Goal: Information Seeking & Learning: Find specific page/section

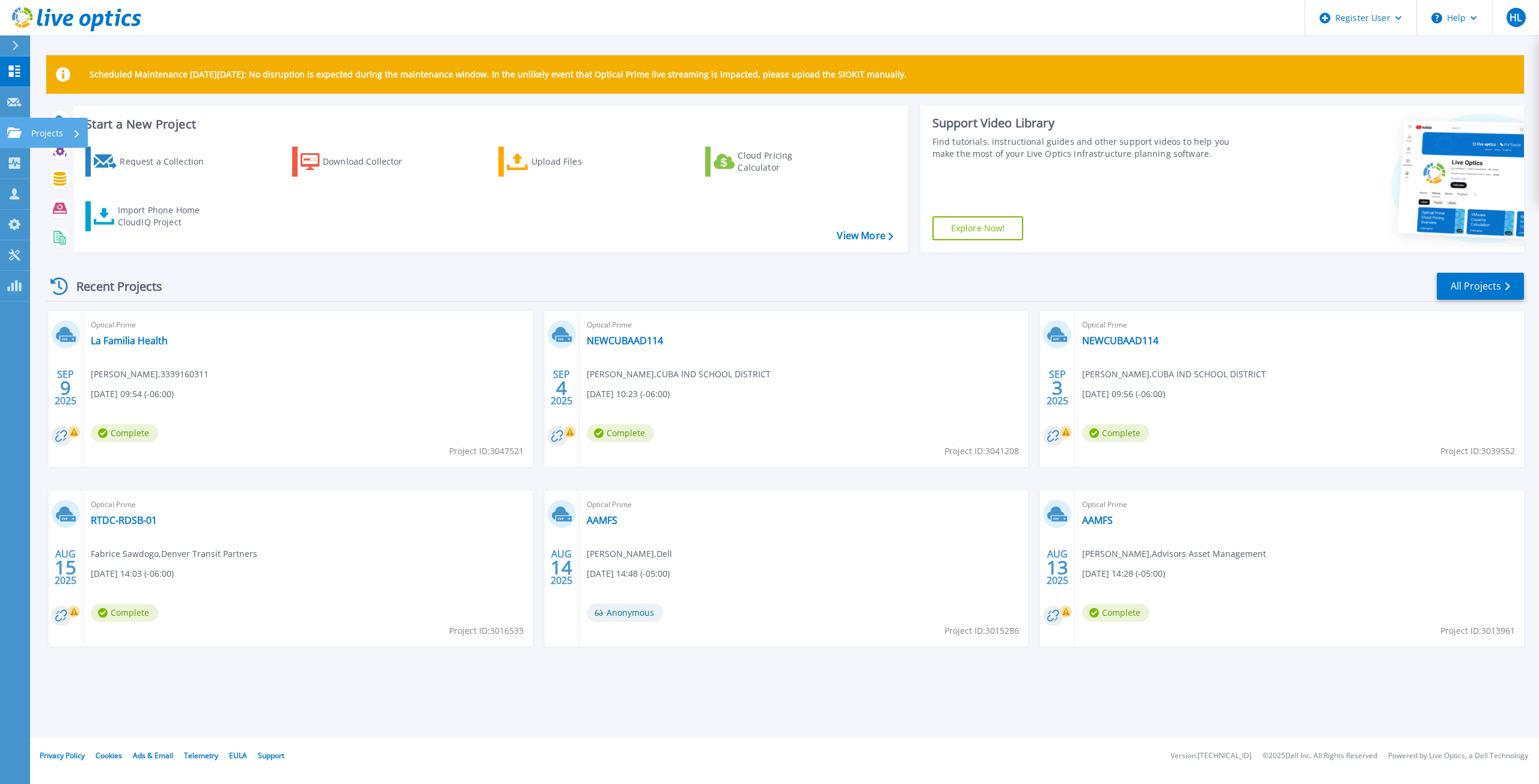
click at [11, 122] on link "Projects Projects" at bounding box center [15, 133] width 30 height 31
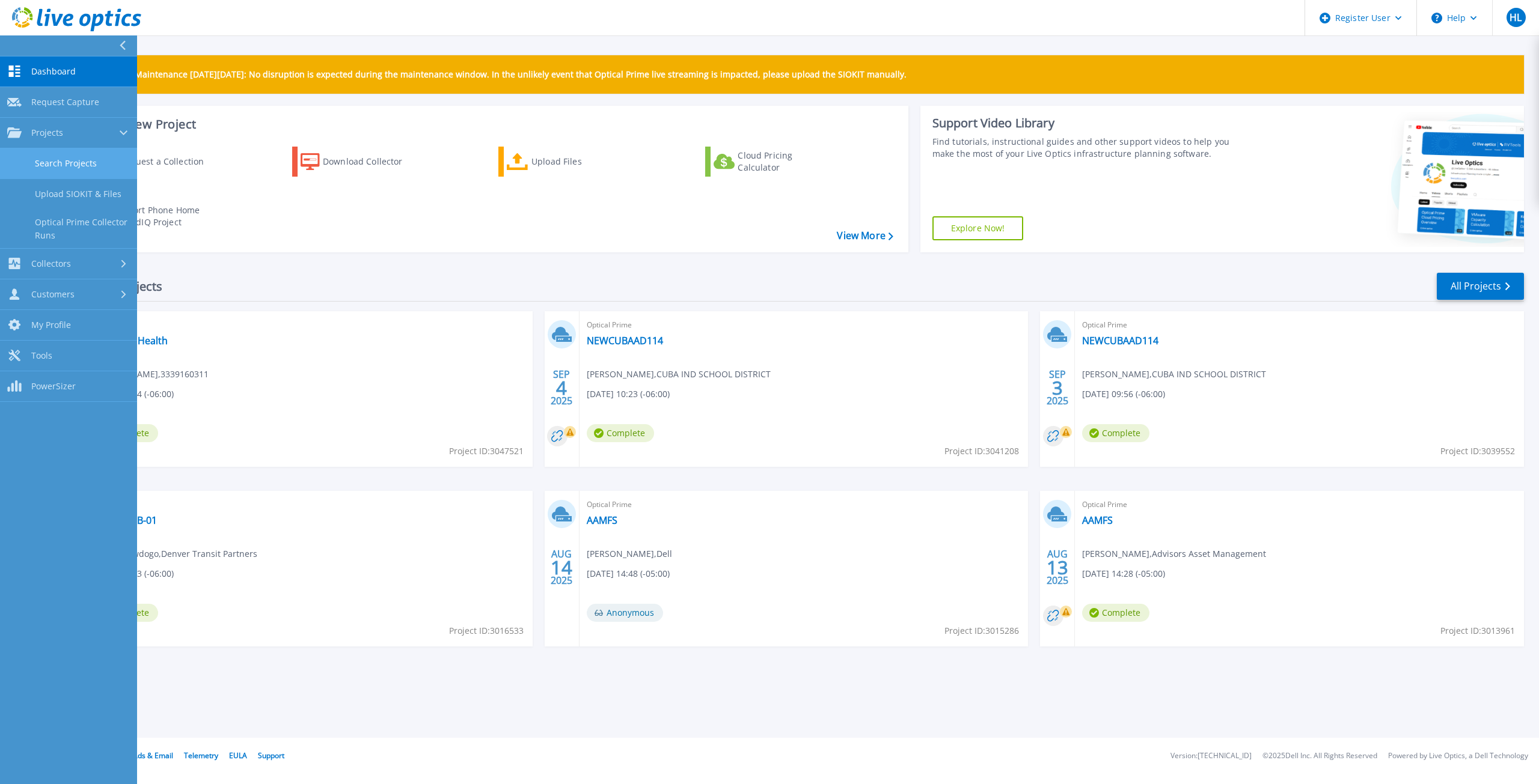
click at [49, 169] on link "Search Projects" at bounding box center [69, 163] width 137 height 31
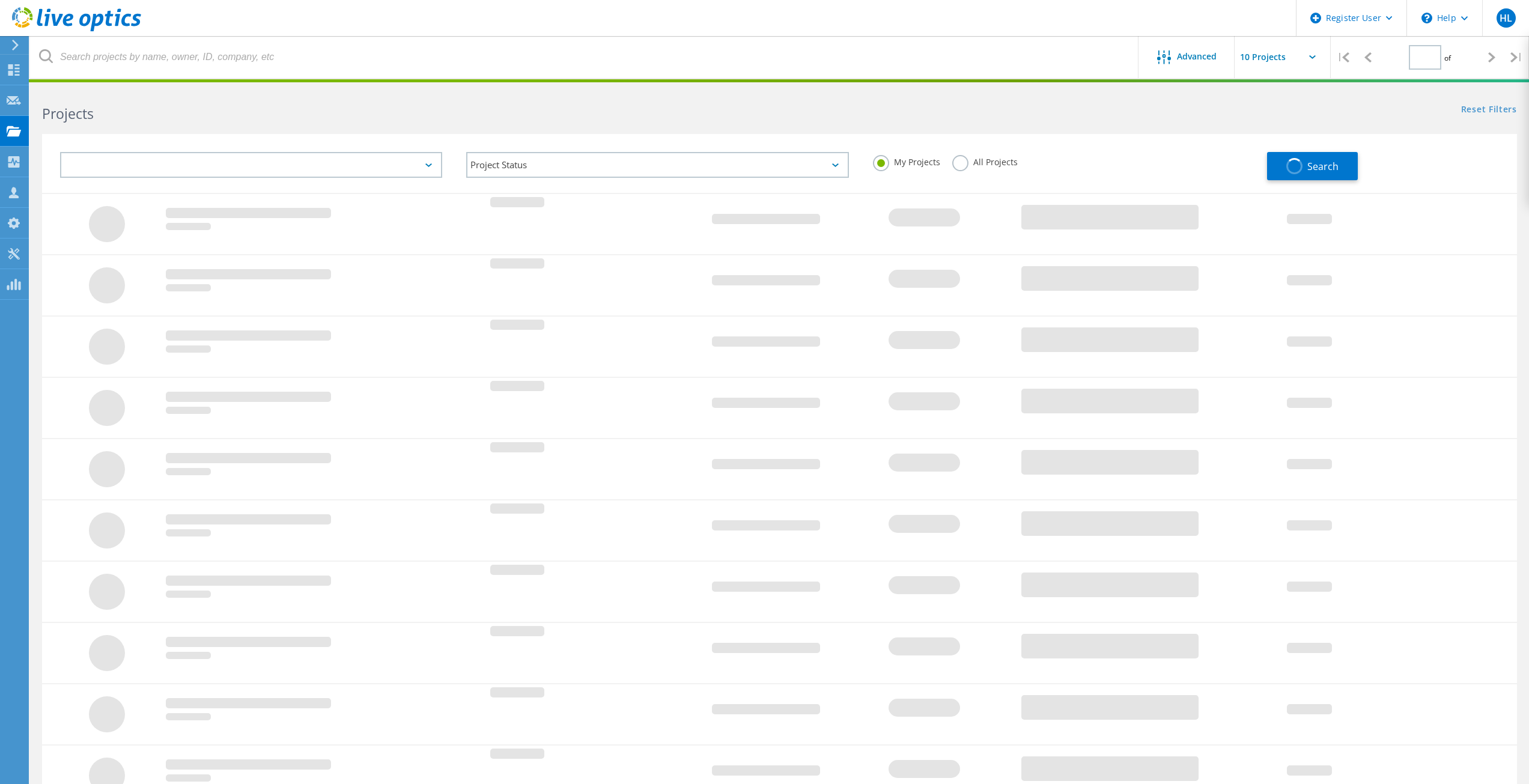
type input "1"
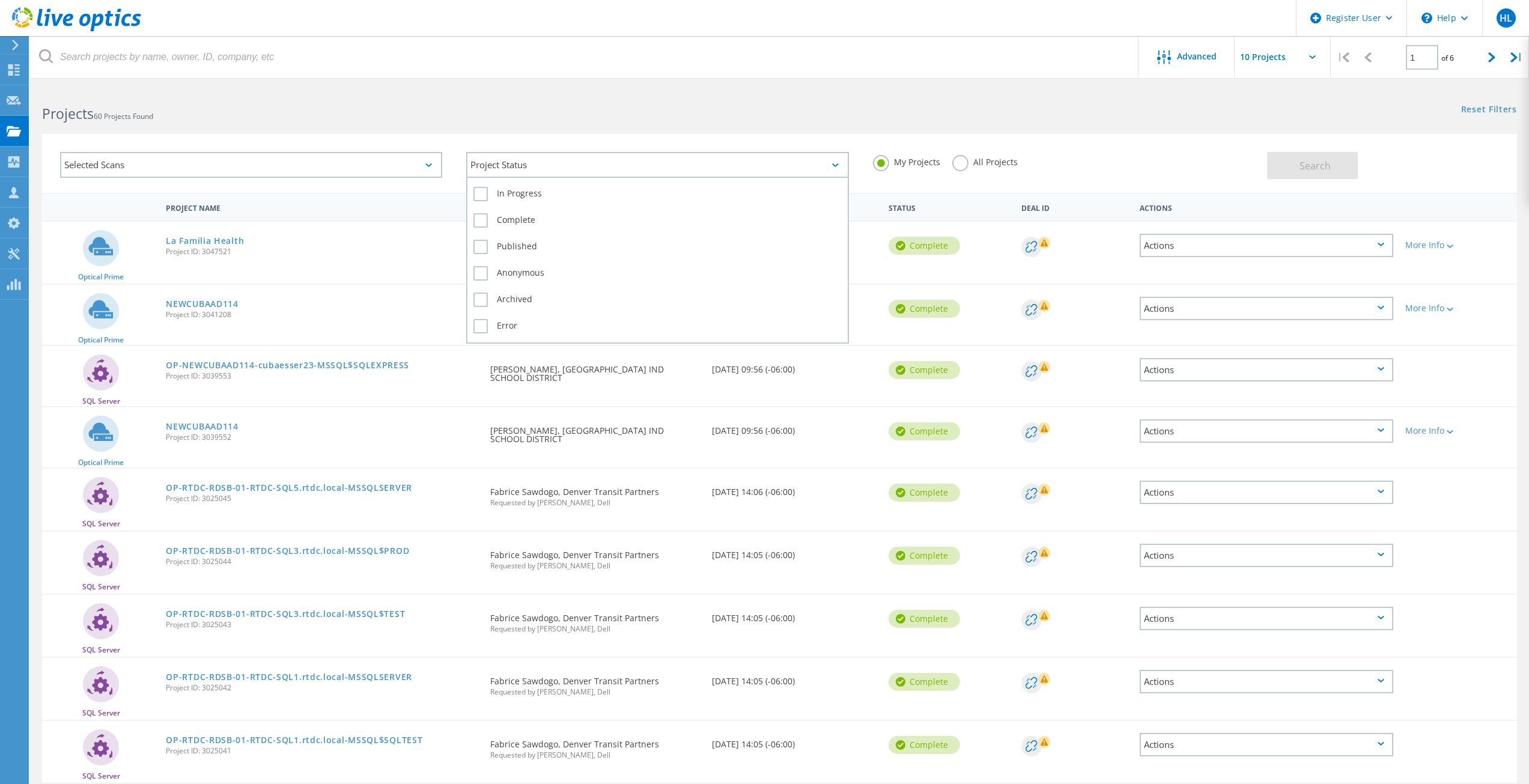
click at [606, 166] on div "Project Status" at bounding box center [657, 165] width 382 height 26
click at [547, 203] on div "In Progress" at bounding box center [658, 197] width 368 height 26
click at [519, 195] on label "In Progress" at bounding box center [658, 194] width 368 height 14
click at [0, 0] on input "In Progress" at bounding box center [0, 0] width 0 height 0
click at [514, 214] on label "Complete" at bounding box center [658, 220] width 368 height 14
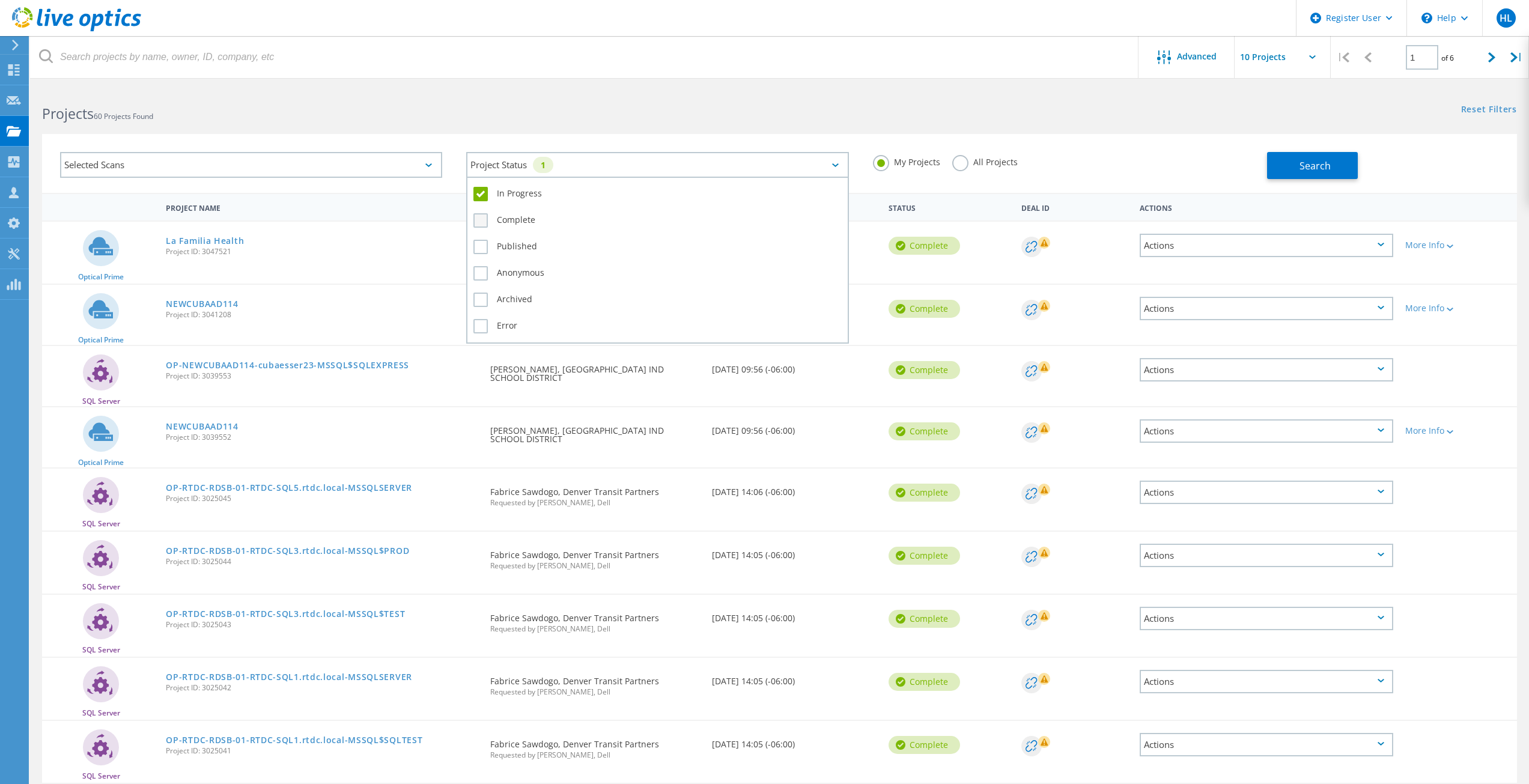
click at [0, 0] on input "Complete" at bounding box center [0, 0] width 0 height 0
drag, startPoint x: 513, startPoint y: 253, endPoint x: 501, endPoint y: 275, distance: 25.1
click at [512, 255] on div "Published" at bounding box center [658, 250] width 368 height 26
click at [487, 250] on label "Published" at bounding box center [658, 247] width 368 height 14
click at [0, 0] on input "Published" at bounding box center [0, 0] width 0 height 0
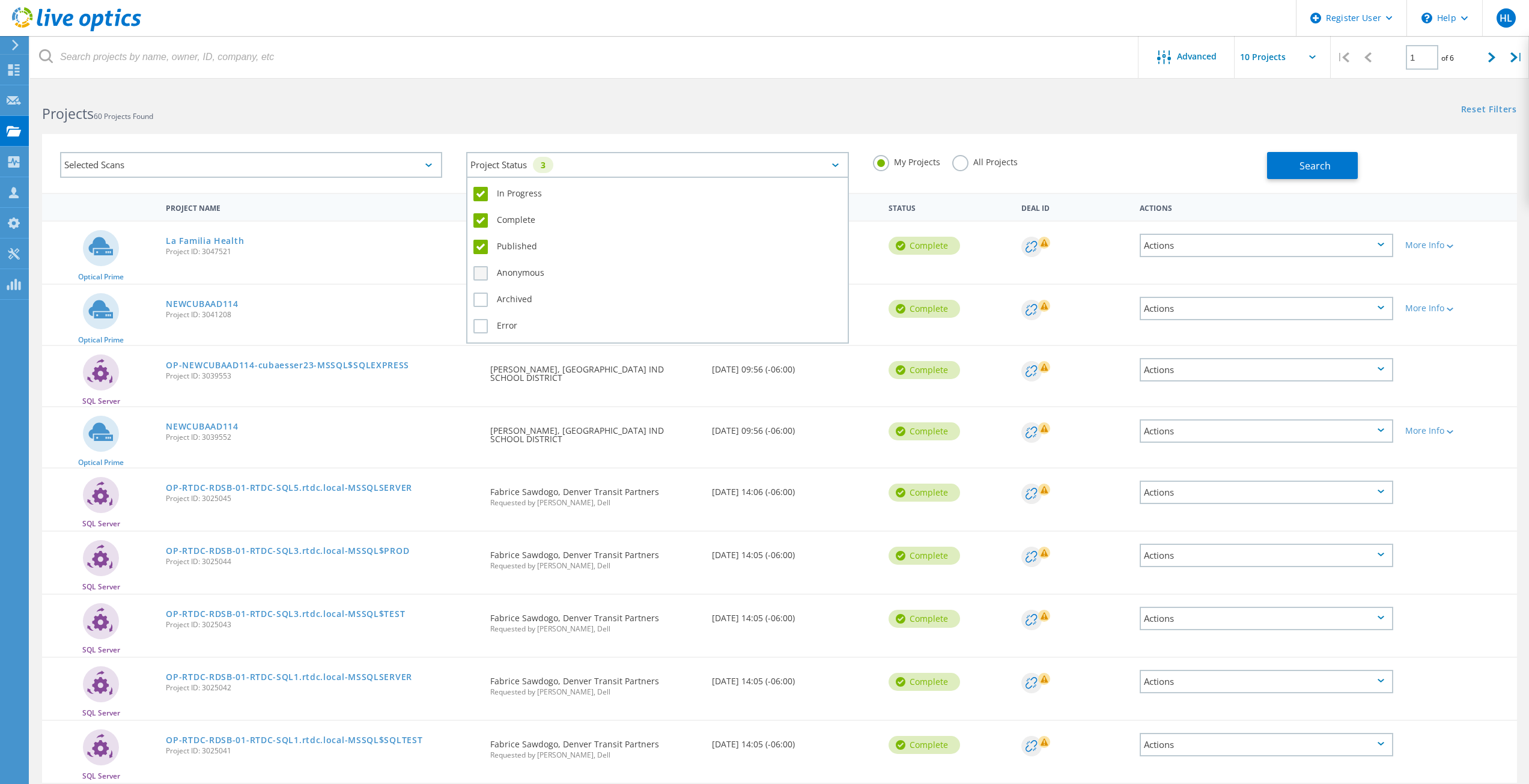
click at [491, 277] on label "Anonymous" at bounding box center [658, 273] width 368 height 14
click at [0, 0] on input "Anonymous" at bounding box center [0, 0] width 0 height 0
click at [489, 304] on label "Archived" at bounding box center [658, 299] width 368 height 14
click at [0, 0] on input "Archived" at bounding box center [0, 0] width 0 height 0
click at [481, 322] on label "Error" at bounding box center [658, 326] width 368 height 14
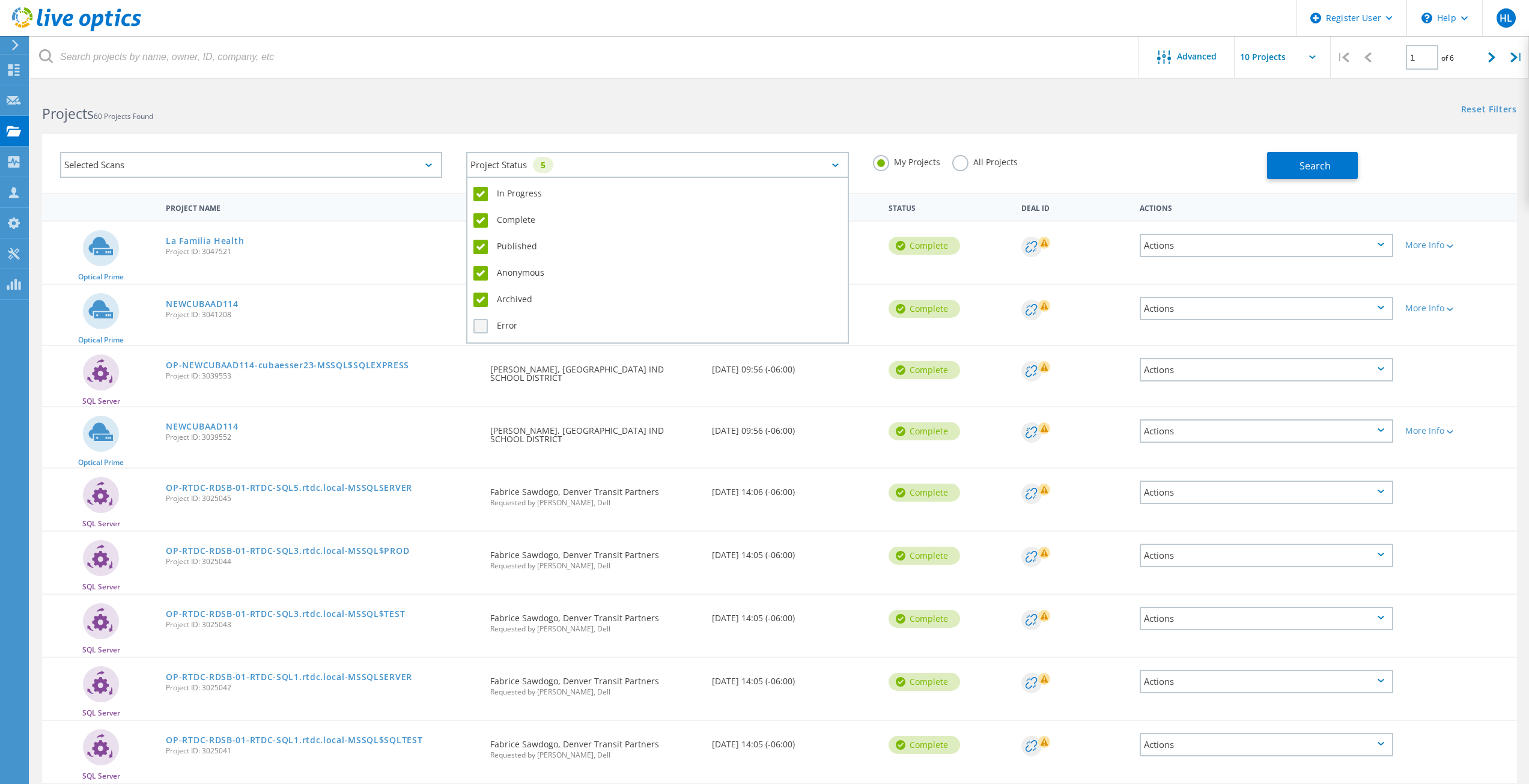
click at [0, 0] on input "Error" at bounding box center [0, 0] width 0 height 0
click at [970, 164] on label "All Projects" at bounding box center [985, 161] width 65 height 11
click at [0, 0] on input "All Projects" at bounding box center [0, 0] width 0 height 0
click at [342, 160] on div "Selected Scans" at bounding box center [251, 165] width 382 height 26
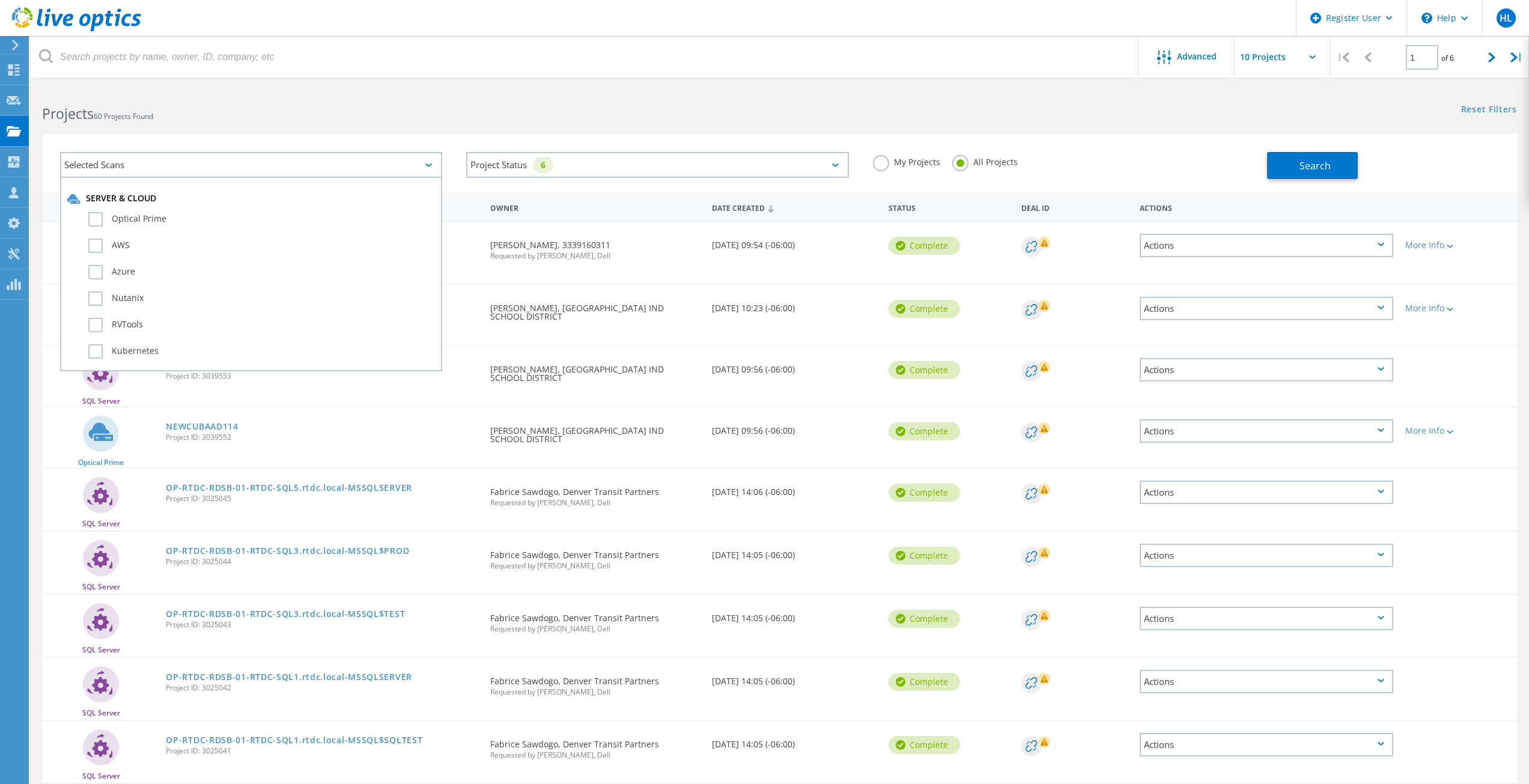
click at [232, 206] on div "Server & Cloud Optical Prime AWS Azure Nutanix RVTools Kubernetes" at bounding box center [251, 280] width 368 height 174
click at [215, 215] on label "Optical Prime" at bounding box center [262, 219] width 347 height 14
click at [0, 0] on input "Optical Prime" at bounding box center [0, 0] width 0 height 0
click at [259, 118] on h2 "Projects 60 Projects Found" at bounding box center [404, 114] width 725 height 20
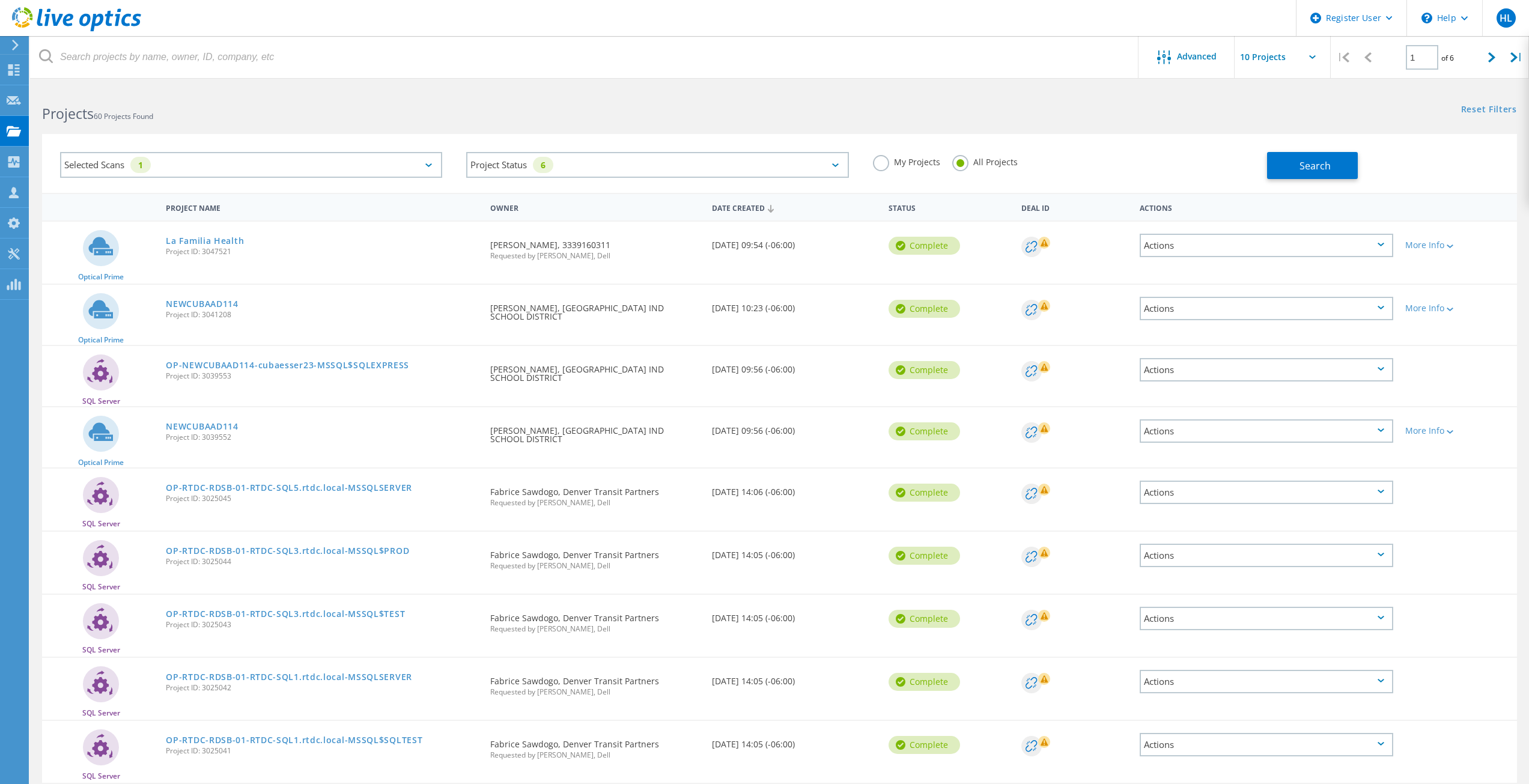
click at [234, 163] on div "Selected Scans 1" at bounding box center [251, 165] width 382 height 26
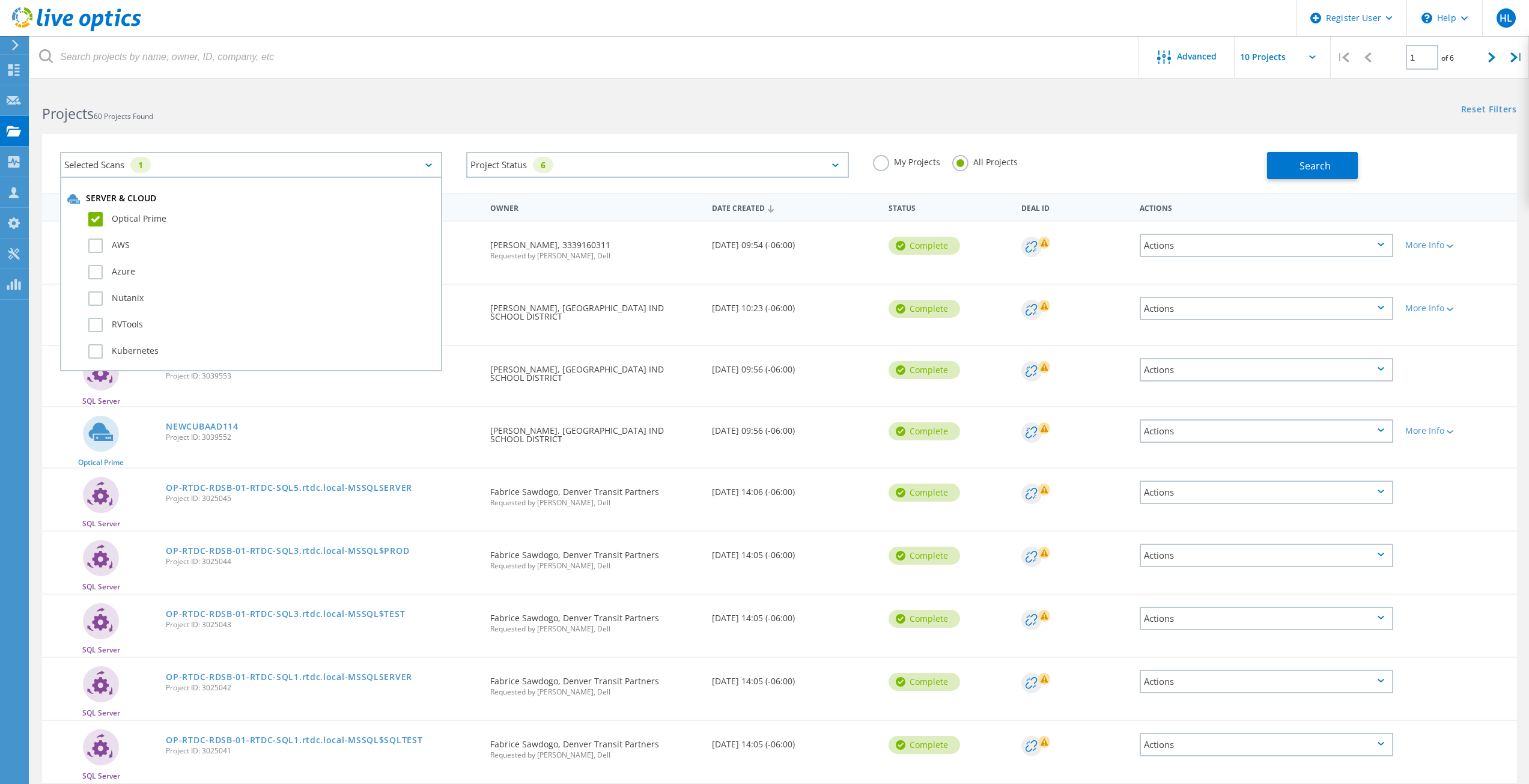
click at [208, 257] on div "AWS" at bounding box center [251, 249] width 368 height 26
click at [98, 242] on label "AWS" at bounding box center [262, 246] width 347 height 14
click at [0, 0] on input "AWS" at bounding box center [0, 0] width 0 height 0
click at [117, 286] on div "Azure" at bounding box center [251, 275] width 368 height 26
click at [108, 275] on label "Azure" at bounding box center [262, 272] width 347 height 14
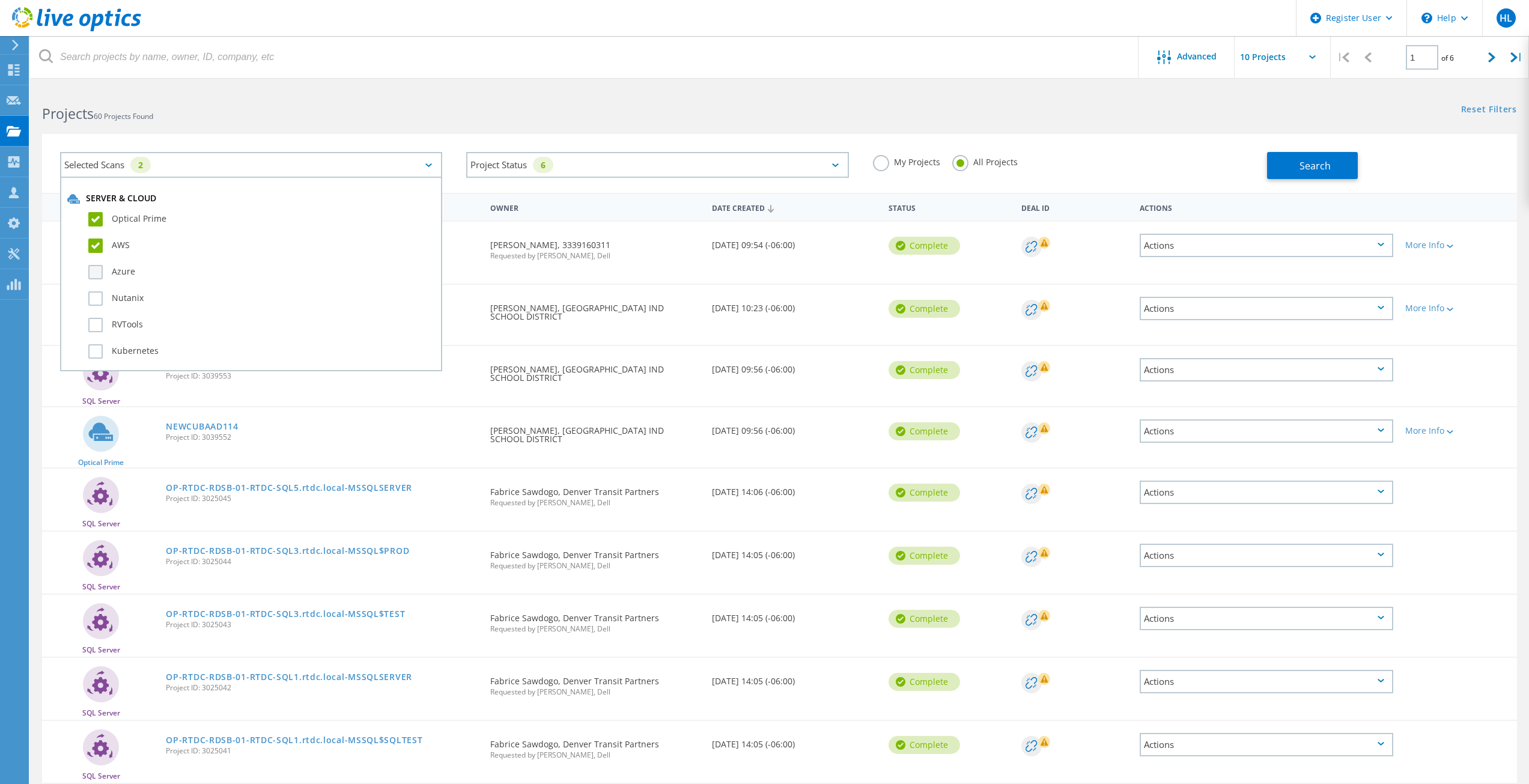
click at [0, 0] on input "Azure" at bounding box center [0, 0] width 0 height 0
click at [110, 296] on label "Nutanix" at bounding box center [262, 298] width 347 height 14
click at [0, 0] on input "Nutanix" at bounding box center [0, 0] width 0 height 0
click at [116, 322] on label "RVTools" at bounding box center [262, 325] width 347 height 14
click at [0, 0] on input "RVTools" at bounding box center [0, 0] width 0 height 0
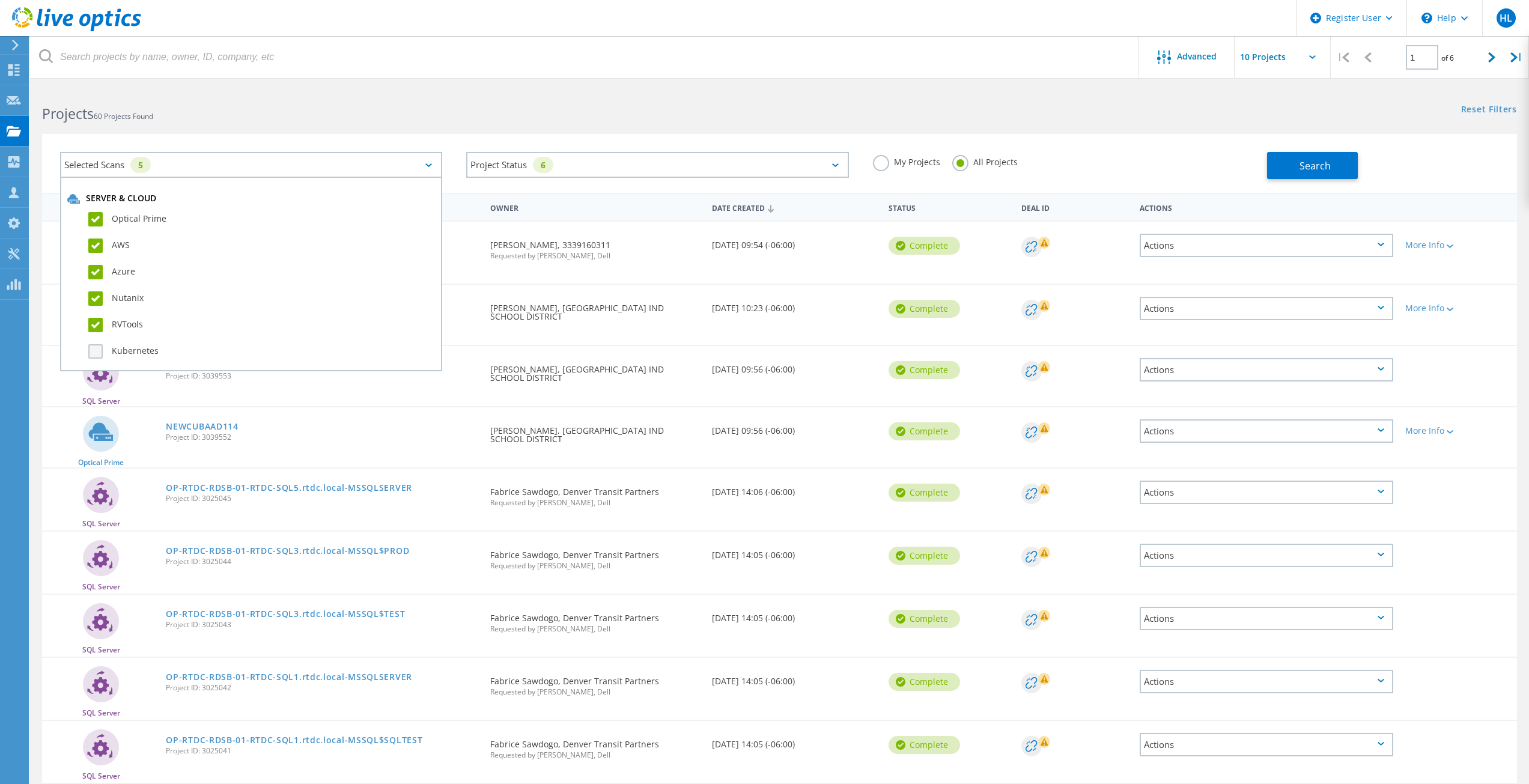
click at [119, 352] on label "Kubernetes" at bounding box center [262, 351] width 347 height 14
click at [0, 0] on input "Kubernetes" at bounding box center [0, 0] width 0 height 0
click at [123, 287] on label "SQL Server" at bounding box center [262, 282] width 347 height 14
click at [0, 0] on input "SQL Server" at bounding box center [0, 0] width 0 height 0
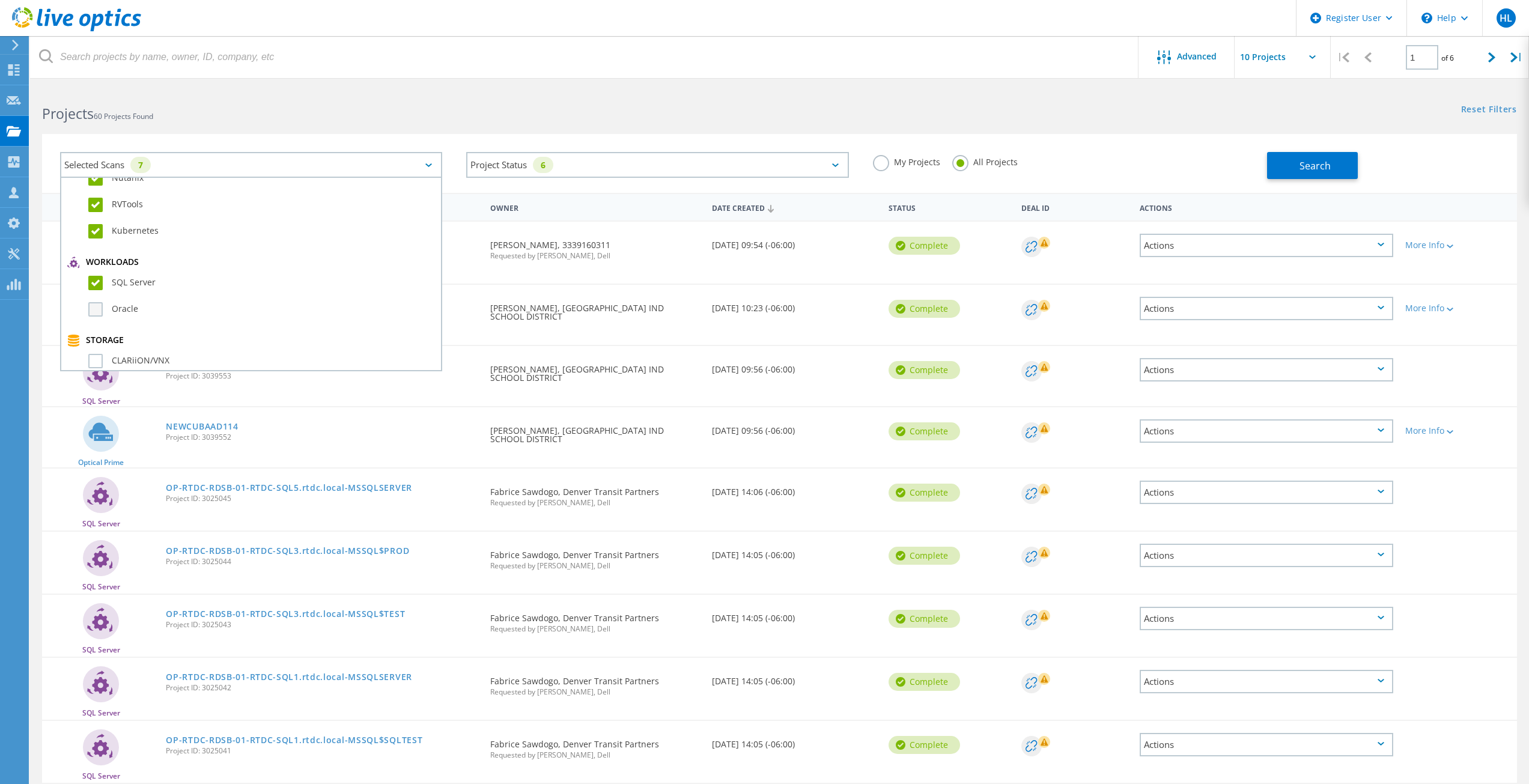
click at [124, 311] on label "Oracle" at bounding box center [262, 309] width 347 height 14
click at [0, 0] on input "Oracle" at bounding box center [0, 0] width 0 height 0
click at [128, 251] on div "CLARiiON/VNX" at bounding box center [251, 244] width 368 height 26
click at [128, 245] on label "CLARiiON/VNX" at bounding box center [262, 241] width 347 height 14
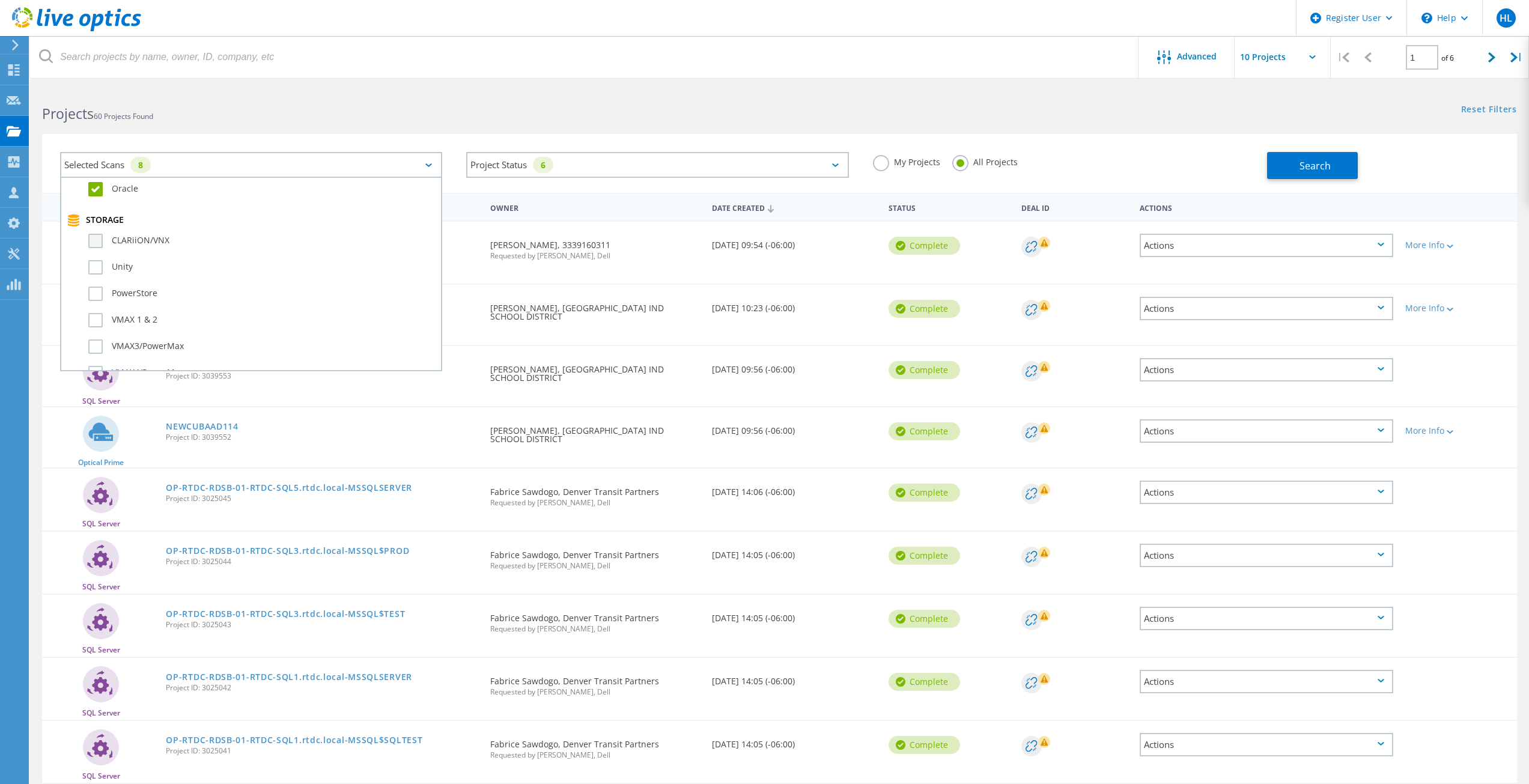
click at [0, 0] on input "CLARiiON/VNX" at bounding box center [0, 0] width 0 height 0
click at [123, 264] on label "Unity" at bounding box center [262, 267] width 347 height 14
click at [0, 0] on input "Unity" at bounding box center [0, 0] width 0 height 0
click at [123, 296] on label "PowerStore" at bounding box center [262, 294] width 347 height 14
click at [0, 0] on input "PowerStore" at bounding box center [0, 0] width 0 height 0
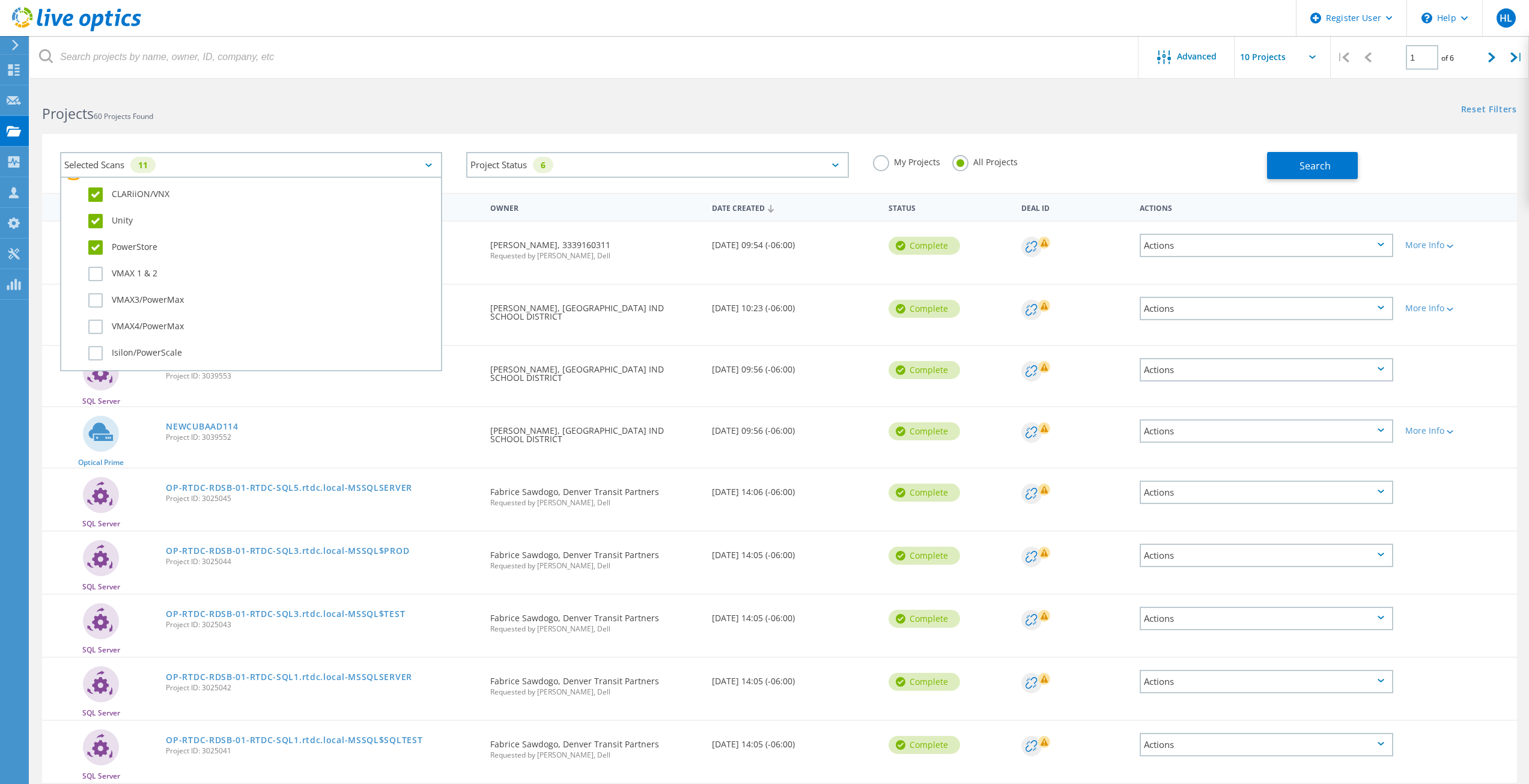
scroll to position [360, 0]
click at [132, 208] on div "VMAX 1 & 2" at bounding box center [251, 203] width 368 height 26
click at [124, 206] on label "VMAX 1 & 2" at bounding box center [262, 199] width 347 height 14
click at [0, 0] on input "VMAX 1 & 2" at bounding box center [0, 0] width 0 height 0
click at [122, 237] on div "VMAX3/PowerMax" at bounding box center [251, 229] width 368 height 26
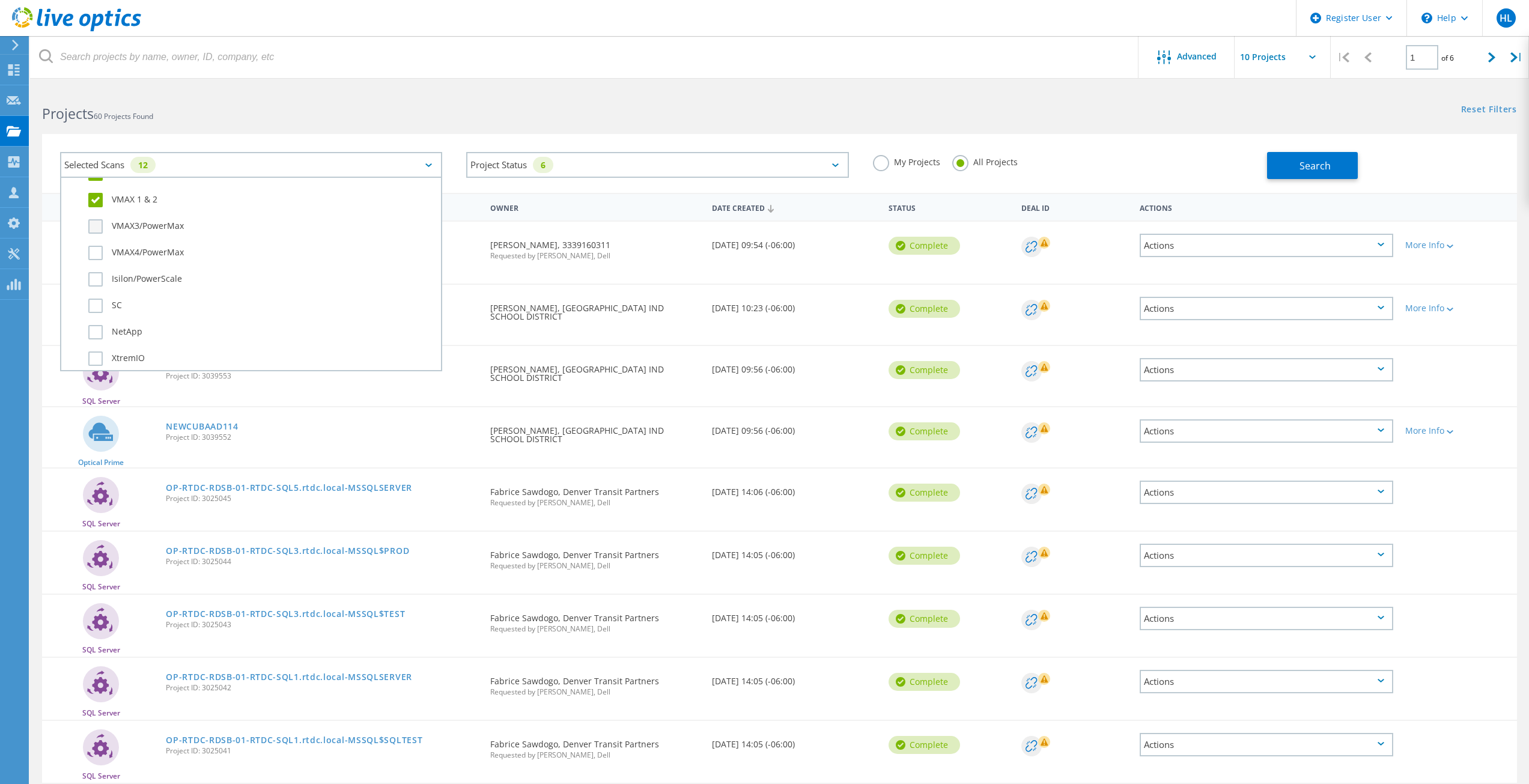
click at [117, 227] on label "VMAX3/PowerMax" at bounding box center [262, 226] width 347 height 14
click at [0, 0] on input "VMAX3/PowerMax" at bounding box center [0, 0] width 0 height 0
click at [122, 257] on label "VMAX4/PowerMax" at bounding box center [262, 252] width 347 height 14
click at [0, 0] on input "VMAX4/PowerMax" at bounding box center [0, 0] width 0 height 0
click at [122, 292] on div "Isilon/PowerScale" at bounding box center [251, 282] width 368 height 26
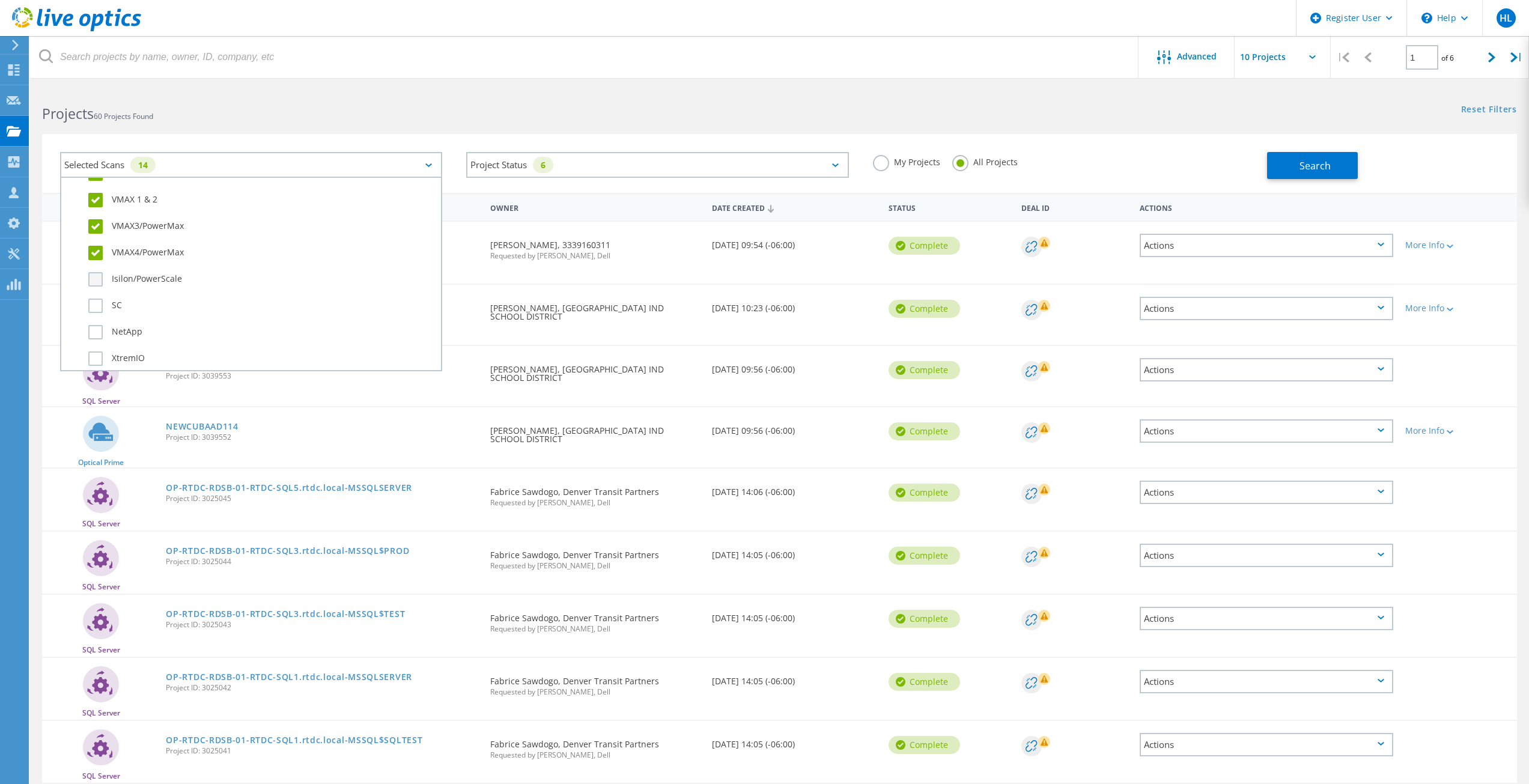
click at [114, 285] on div "Isilon/PowerScale" at bounding box center [251, 282] width 368 height 26
click at [110, 313] on div "SC" at bounding box center [251, 308] width 368 height 26
click at [109, 276] on label "Isilon/PowerScale" at bounding box center [262, 279] width 347 height 14
click at [0, 0] on input "Isilon/PowerScale" at bounding box center [0, 0] width 0 height 0
click at [93, 304] on label "SC" at bounding box center [262, 305] width 347 height 14
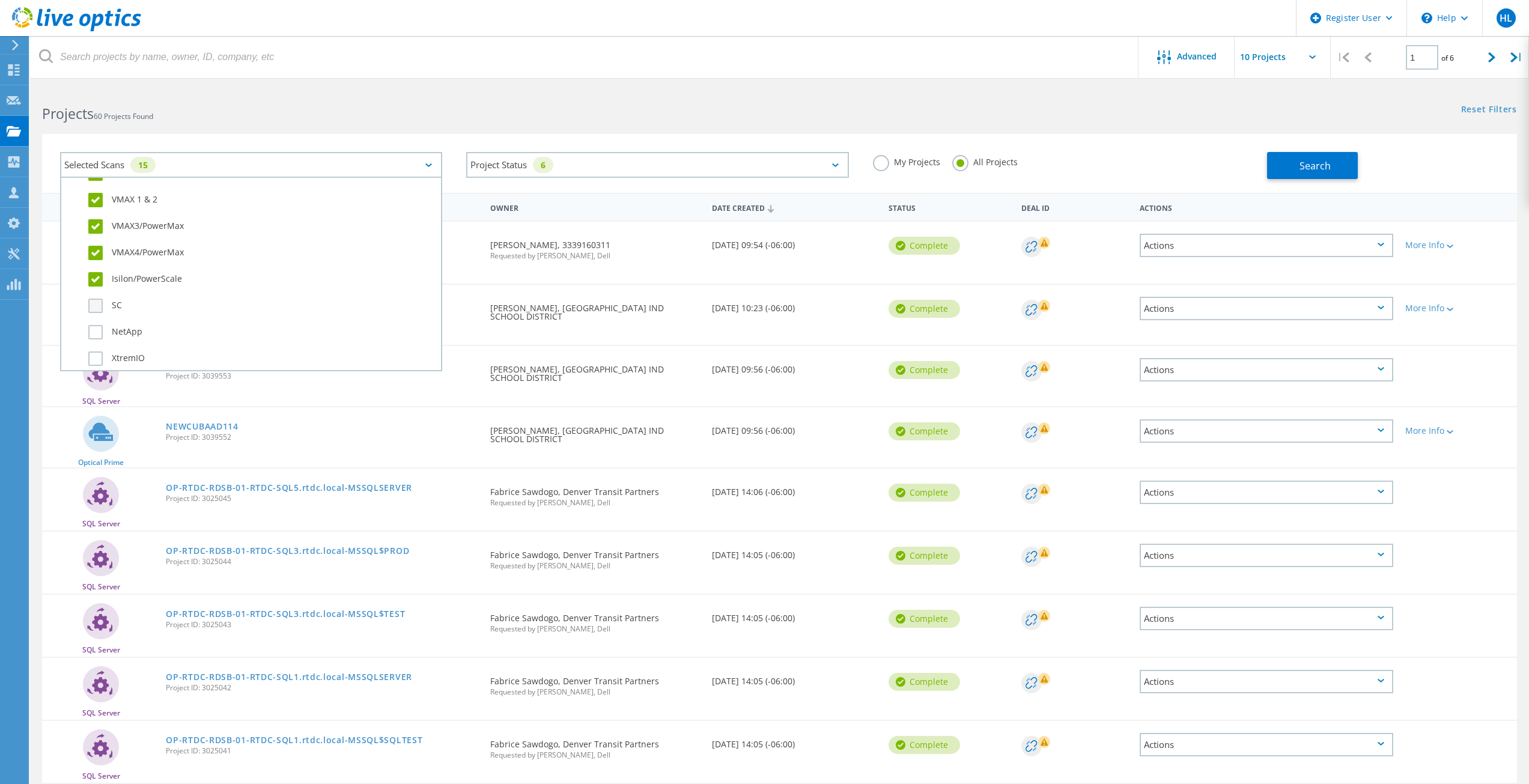
click at [0, 0] on input "SC" at bounding box center [0, 0] width 0 height 0
click at [91, 339] on label "NetApp" at bounding box center [262, 332] width 347 height 14
click at [0, 0] on input "NetApp" at bounding box center [0, 0] width 0 height 0
click at [93, 358] on label "XtremIO" at bounding box center [262, 358] width 347 height 14
click at [0, 0] on input "XtremIO" at bounding box center [0, 0] width 0 height 0
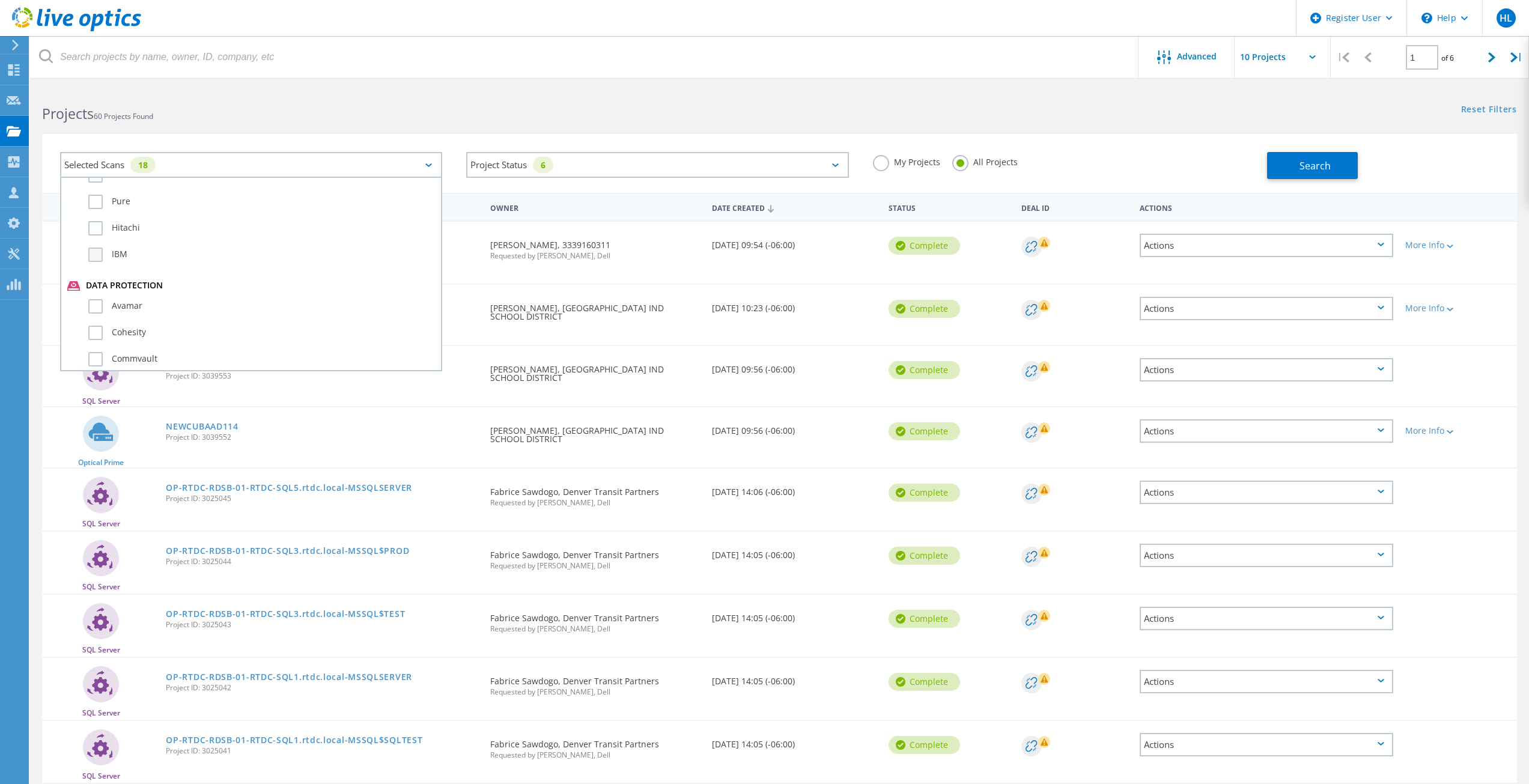
scroll to position [541, 0]
click at [95, 202] on label "3PAR" at bounding box center [262, 204] width 347 height 14
click at [0, 0] on input "3PAR" at bounding box center [0, 0] width 0 height 0
click at [96, 242] on div "Pure" at bounding box center [251, 234] width 368 height 26
click at [95, 236] on label "Pure" at bounding box center [262, 231] width 347 height 14
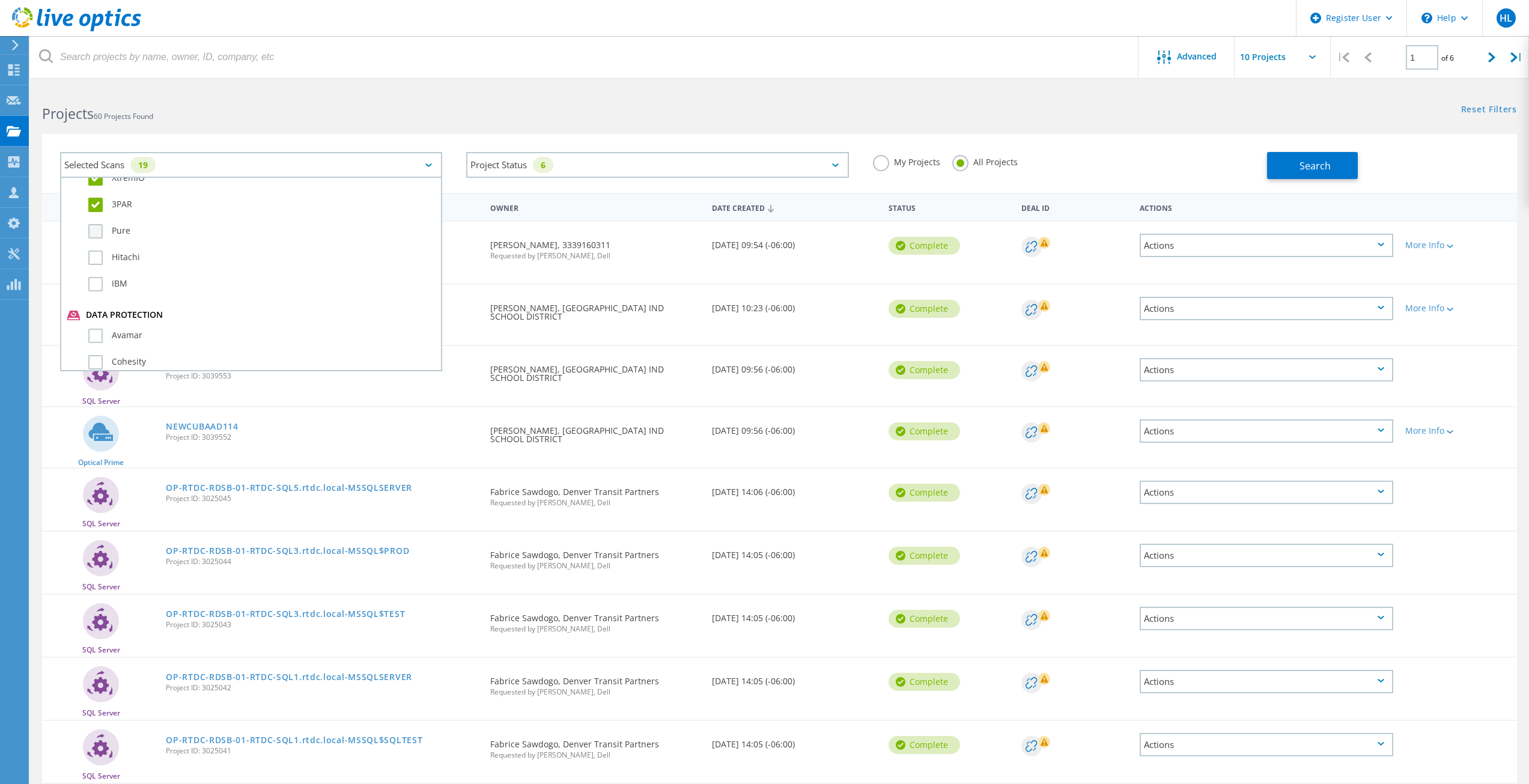
click at [0, 0] on input "Pure" at bounding box center [0, 0] width 0 height 0
click at [96, 259] on label "Hitachi" at bounding box center [262, 257] width 347 height 14
click at [0, 0] on input "Hitachi" at bounding box center [0, 0] width 0 height 0
click at [97, 290] on label "IBM" at bounding box center [262, 284] width 347 height 14
click at [0, 0] on input "IBM" at bounding box center [0, 0] width 0 height 0
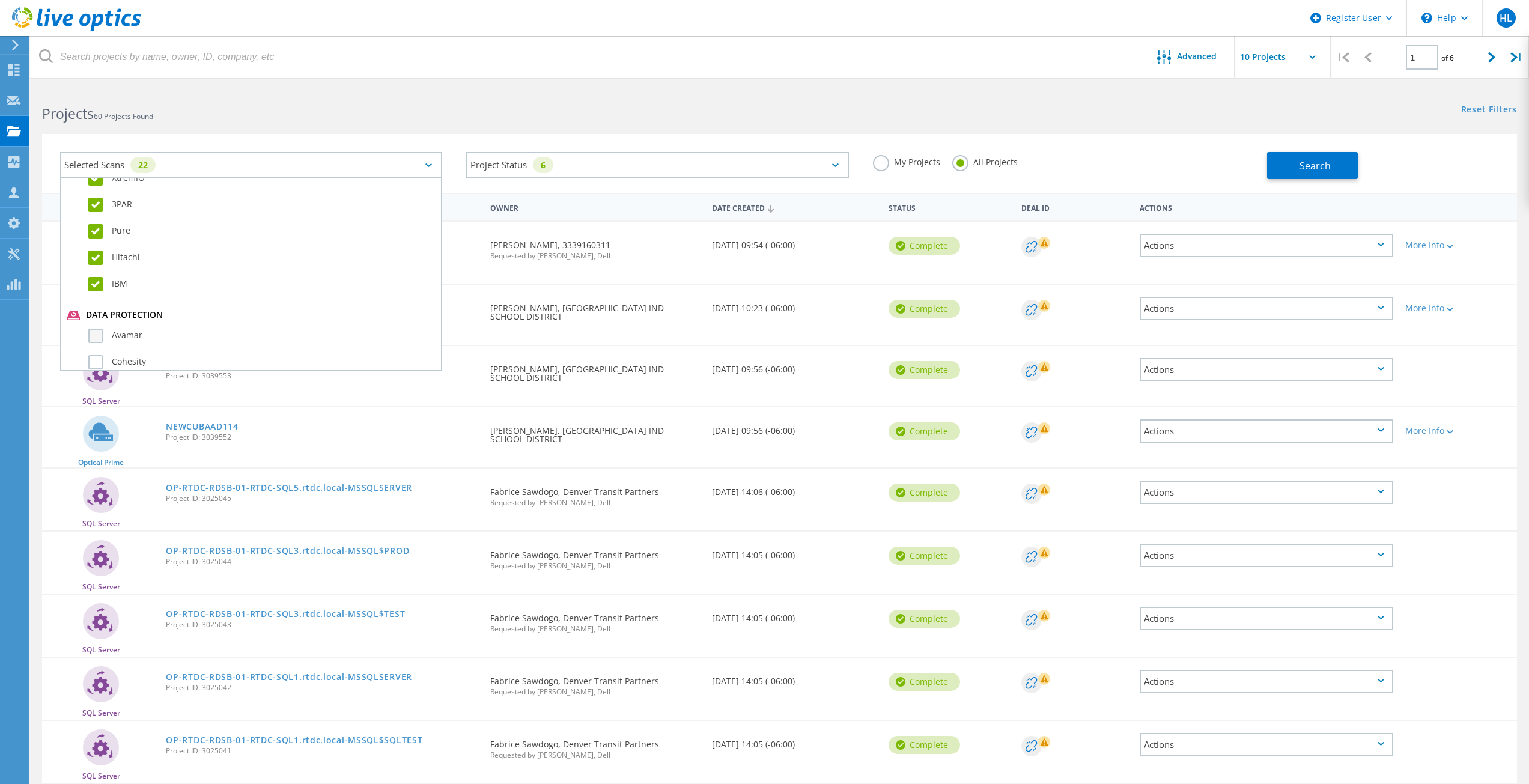
click at [92, 337] on label "Avamar" at bounding box center [262, 335] width 347 height 14
click at [0, 0] on input "Avamar" at bounding box center [0, 0] width 0 height 0
click at [95, 357] on label "Cohesity" at bounding box center [262, 362] width 347 height 14
click at [0, 0] on input "Cohesity" at bounding box center [0, 0] width 0 height 0
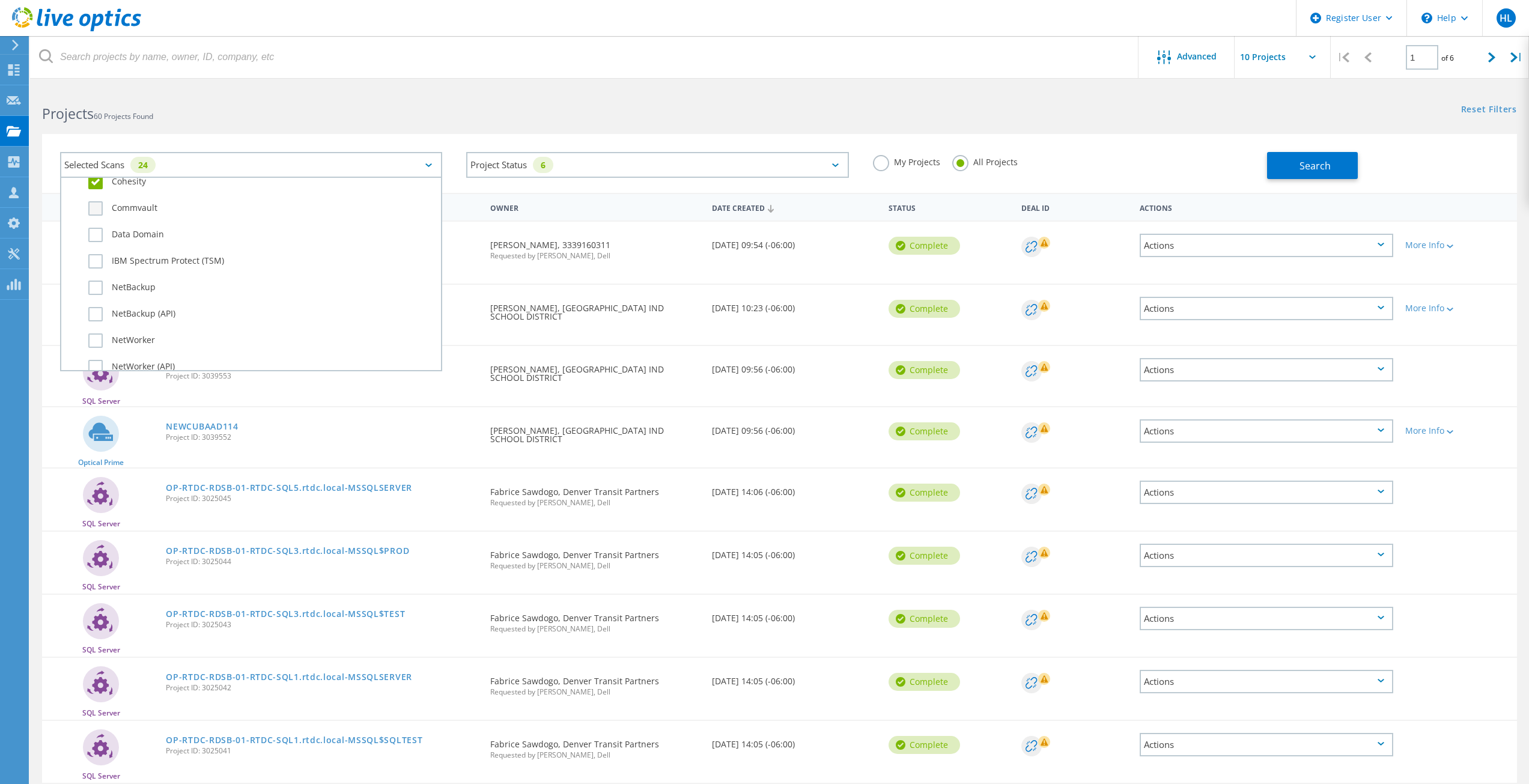
click at [96, 206] on label "Commvault" at bounding box center [262, 208] width 347 height 14
click at [0, 0] on input "Commvault" at bounding box center [0, 0] width 0 height 0
drag, startPoint x: 96, startPoint y: 252, endPoint x: 99, endPoint y: 245, distance: 7.6
click at [97, 251] on div "IBM Spectrum Protect (TSM)" at bounding box center [251, 264] width 368 height 26
click at [100, 239] on label "Data Domain" at bounding box center [262, 234] width 347 height 14
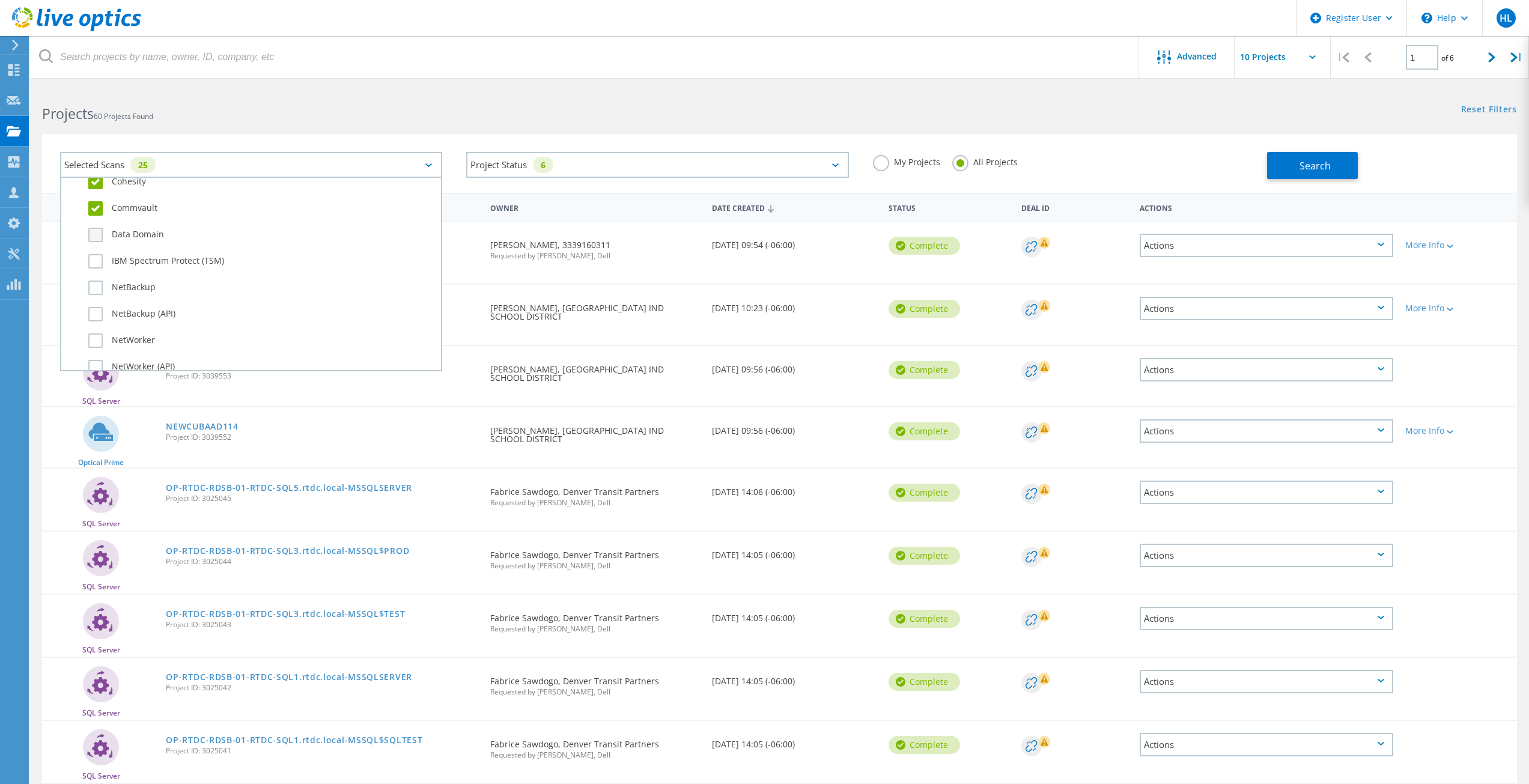
click at [0, 0] on input "Data Domain" at bounding box center [0, 0] width 0 height 0
click at [105, 265] on label "IBM Spectrum Protect (TSM)" at bounding box center [262, 261] width 347 height 14
click at [0, 0] on input "IBM Spectrum Protect (TSM)" at bounding box center [0, 0] width 0 height 0
click at [100, 264] on label "IBM Spectrum Protect (TSM)" at bounding box center [262, 261] width 347 height 14
click at [0, 0] on input "IBM Spectrum Protect (TSM)" at bounding box center [0, 0] width 0 height 0
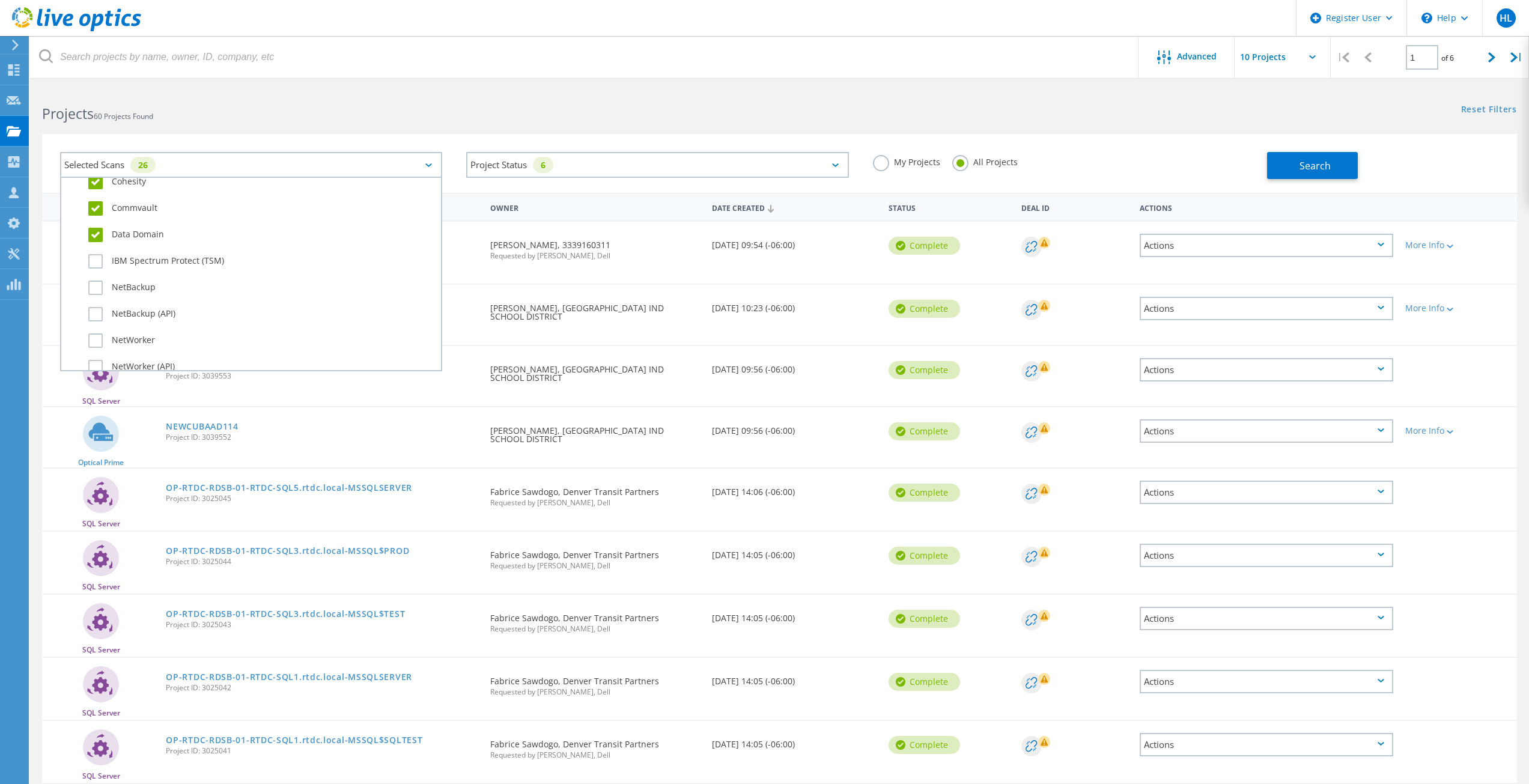
click at [99, 279] on div "NetBackup" at bounding box center [251, 290] width 368 height 26
click at [92, 265] on label "IBM Spectrum Protect (TSM)" at bounding box center [262, 261] width 347 height 14
click at [0, 0] on input "IBM Spectrum Protect (TSM)" at bounding box center [0, 0] width 0 height 0
click at [95, 283] on label "NetBackup" at bounding box center [262, 287] width 347 height 14
click at [0, 0] on input "NetBackup" at bounding box center [0, 0] width 0 height 0
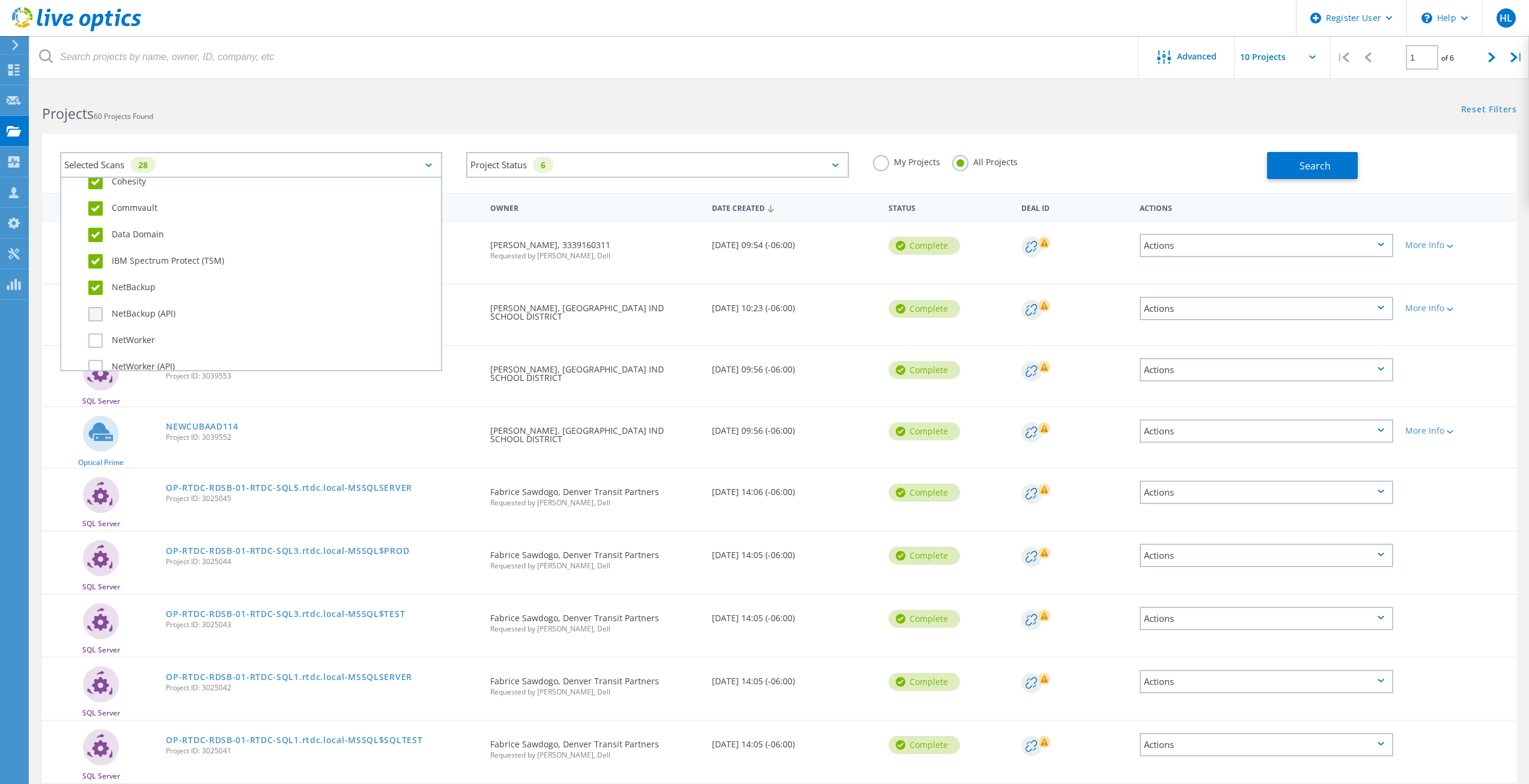
click at [97, 317] on label "NetBackup (API)" at bounding box center [262, 314] width 347 height 14
click at [0, 0] on input "NetBackup (API)" at bounding box center [0, 0] width 0 height 0
click at [116, 280] on label "NetWorker" at bounding box center [262, 280] width 347 height 14
click at [0, 0] on input "NetWorker" at bounding box center [0, 0] width 0 height 0
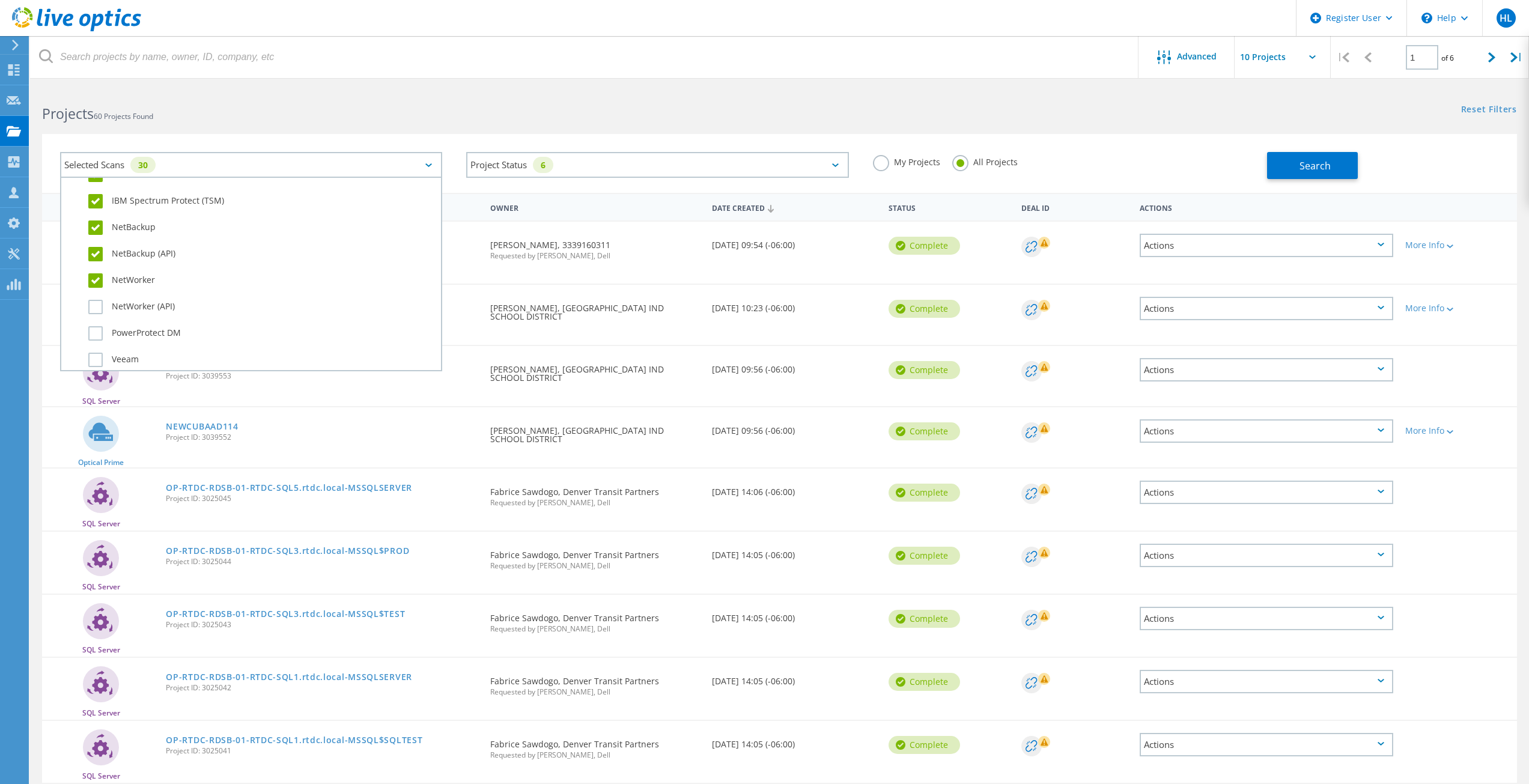
click at [120, 298] on div "NetWorker (API)" at bounding box center [251, 310] width 368 height 26
click at [122, 312] on label "NetWorker (API)" at bounding box center [262, 307] width 347 height 14
click at [0, 0] on input "NetWorker (API)" at bounding box center [0, 0] width 0 height 0
click at [122, 330] on label "PowerProtect DM" at bounding box center [262, 333] width 347 height 14
click at [0, 0] on input "PowerProtect DM" at bounding box center [0, 0] width 0 height 0
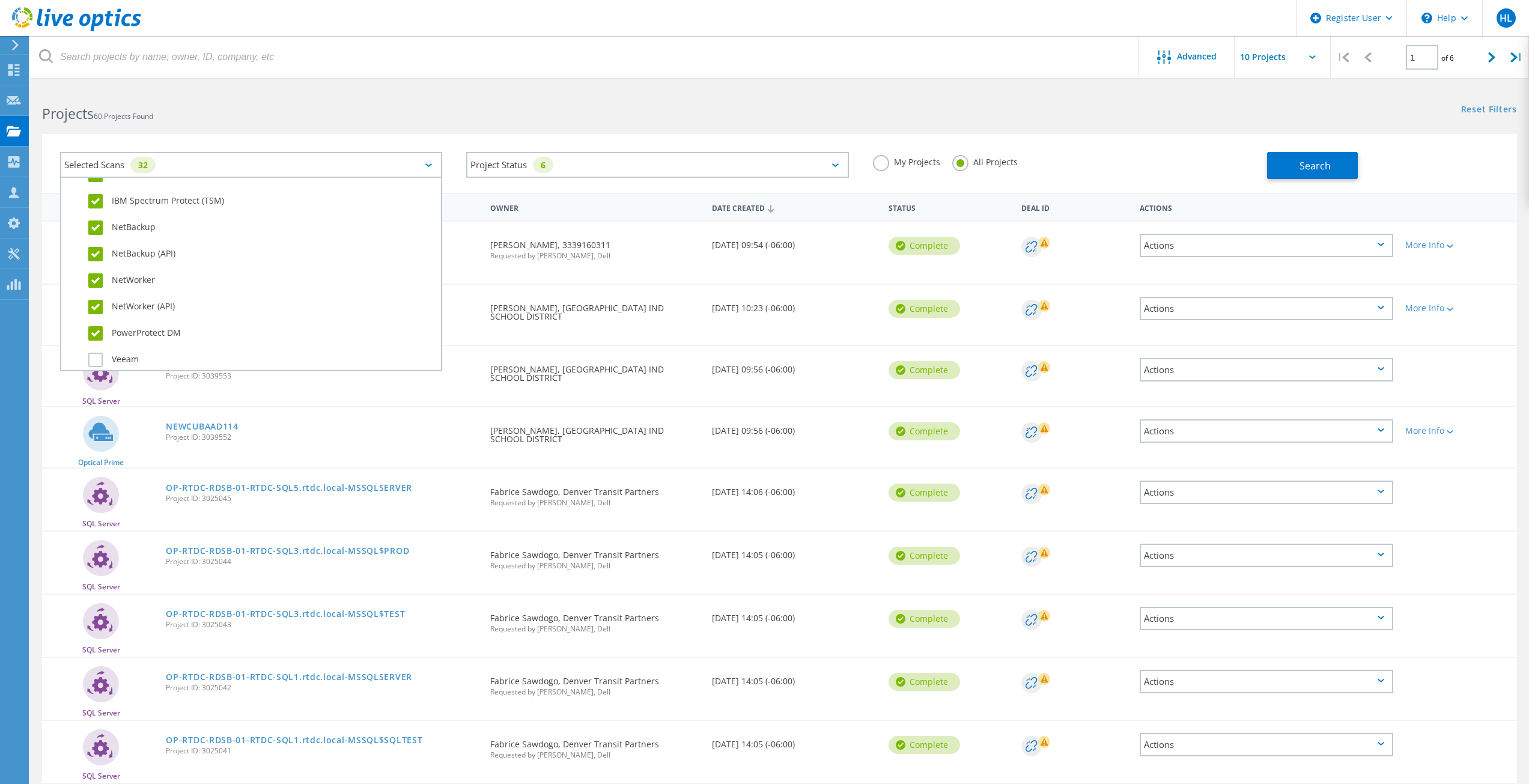
click at [125, 349] on div "PowerProtect DM" at bounding box center [251, 337] width 368 height 26
click at [124, 294] on label "Veeam" at bounding box center [262, 296] width 347 height 14
click at [0, 0] on input "Veeam" at bounding box center [0, 0] width 0 height 0
click at [125, 334] on div "File Dossier" at bounding box center [251, 343] width 368 height 42
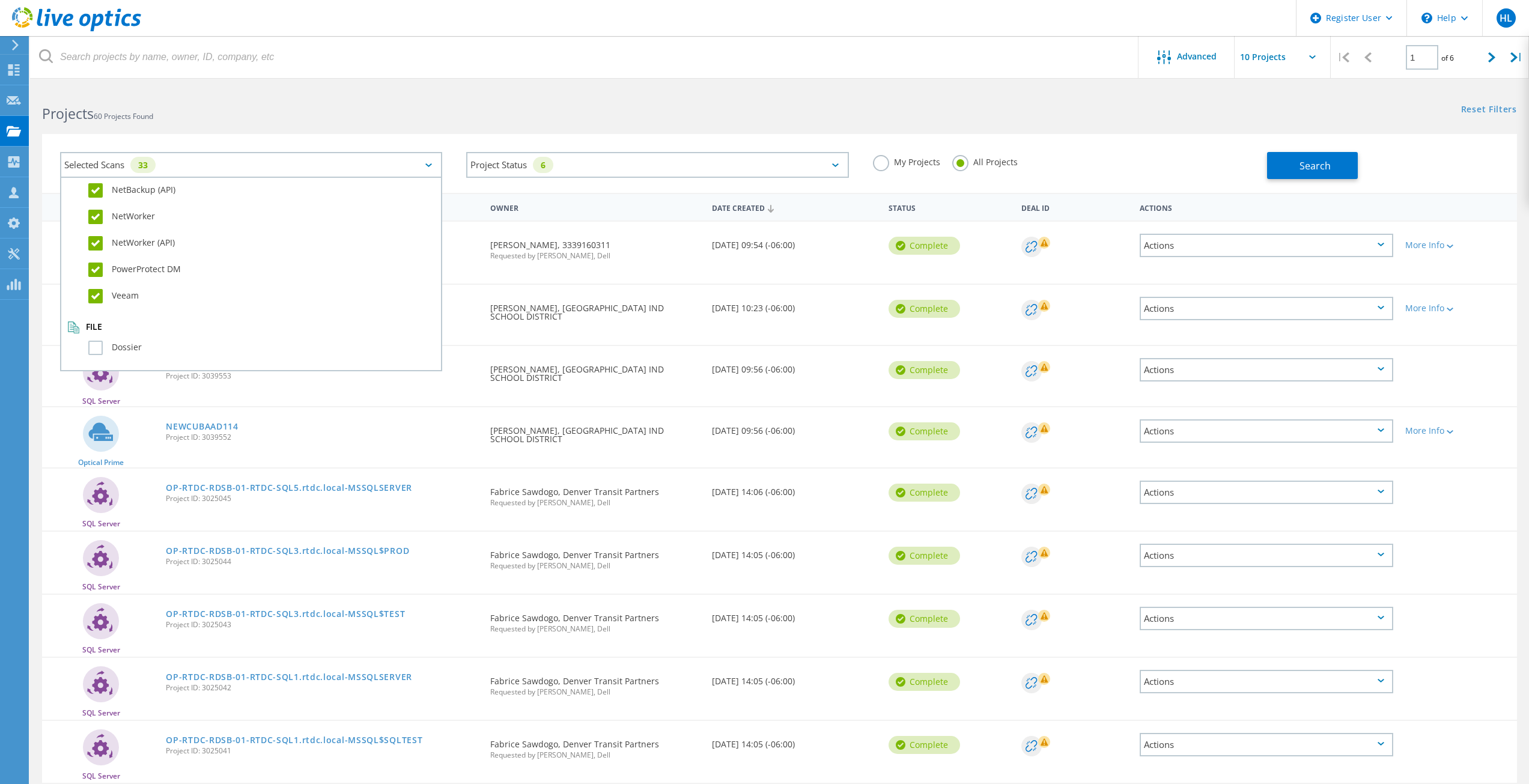
click at [127, 338] on div "Dossier" at bounding box center [251, 351] width 368 height 26
click at [142, 354] on label "Dossier" at bounding box center [262, 348] width 347 height 14
click at [0, 0] on input "Dossier" at bounding box center [0, 0] width 0 height 0
click at [256, 94] on div "Projects 60 Projects Found" at bounding box center [405, 103] width 749 height 32
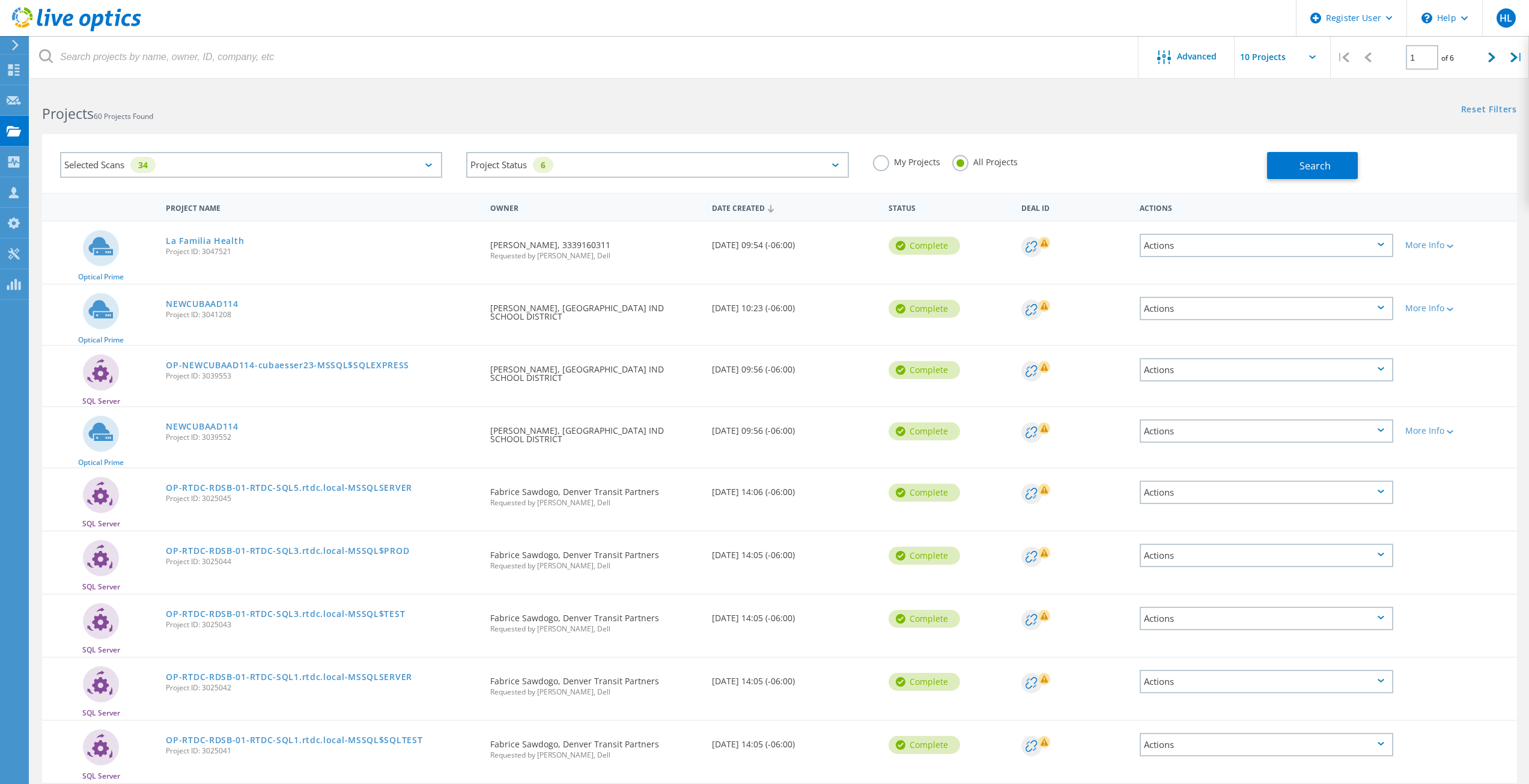
click at [1237, 54] on input "text" at bounding box center [1295, 57] width 120 height 42
click at [1198, 55] on span "Advanced" at bounding box center [1197, 56] width 40 height 8
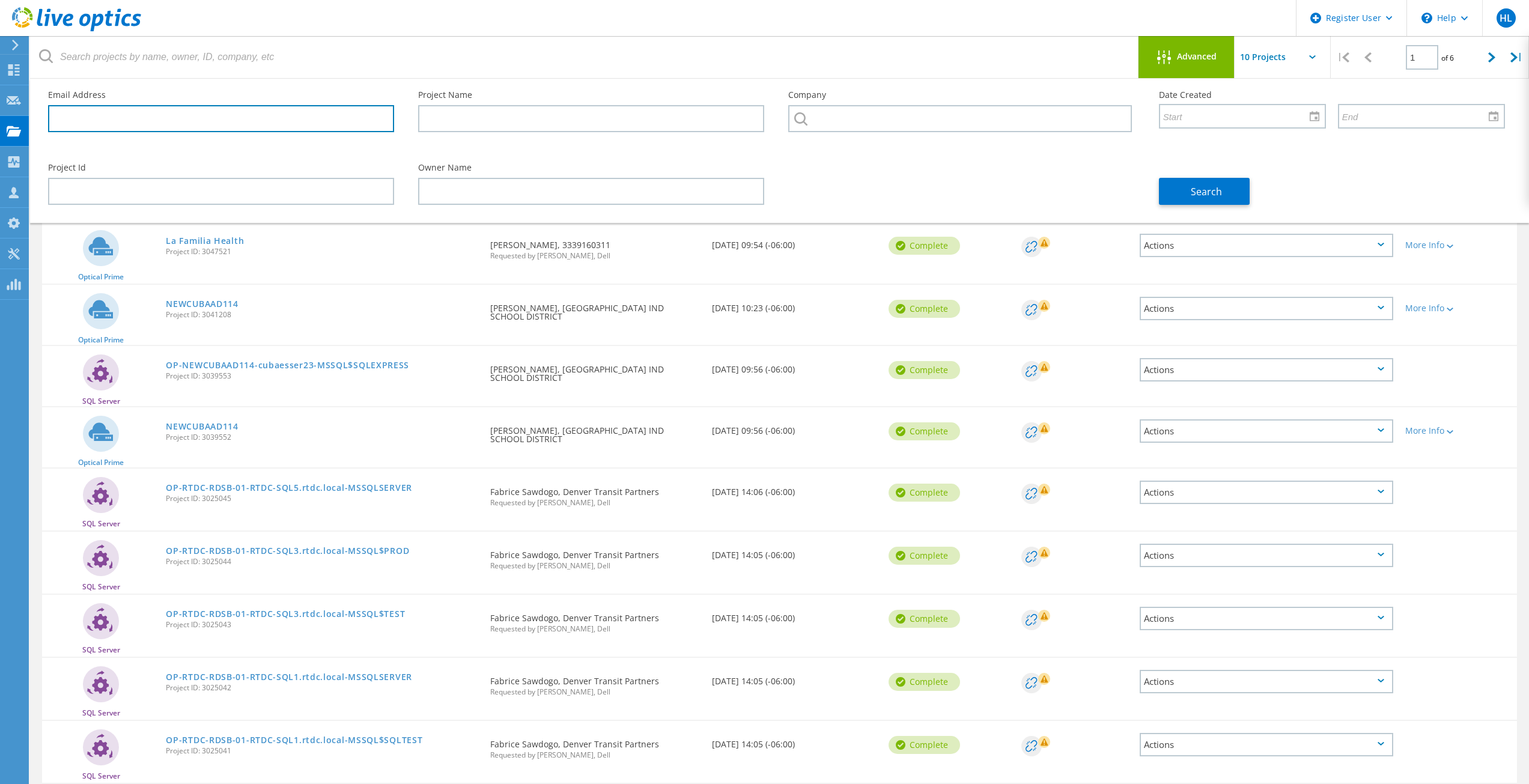
click at [178, 115] on input "text" at bounding box center [221, 118] width 346 height 27
paste input "[EMAIL_ADDRESS][DOMAIN_NAME]"
drag, startPoint x: 92, startPoint y: 120, endPoint x: 0, endPoint y: 118, distance: 92.0
click at [0, 118] on div "Register User \n Help Explore Helpful Articles Contact Support HL Dell User [PE…" at bounding box center [764, 490] width 1529 height 807
click at [89, 126] on input "[EMAIL_ADDRESS][DOMAIN_NAME]" at bounding box center [221, 118] width 346 height 27
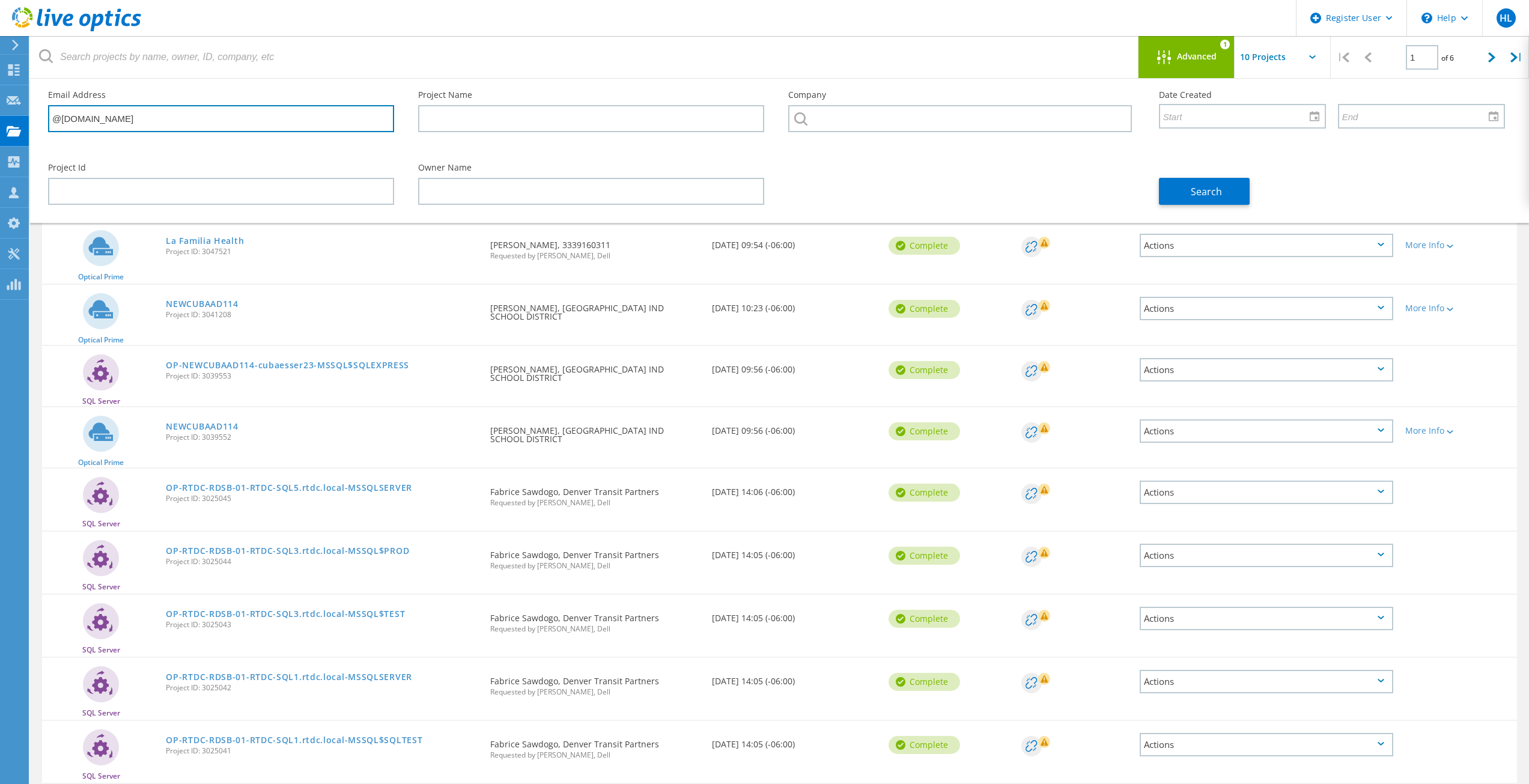
type input "@[DOMAIN_NAME]"
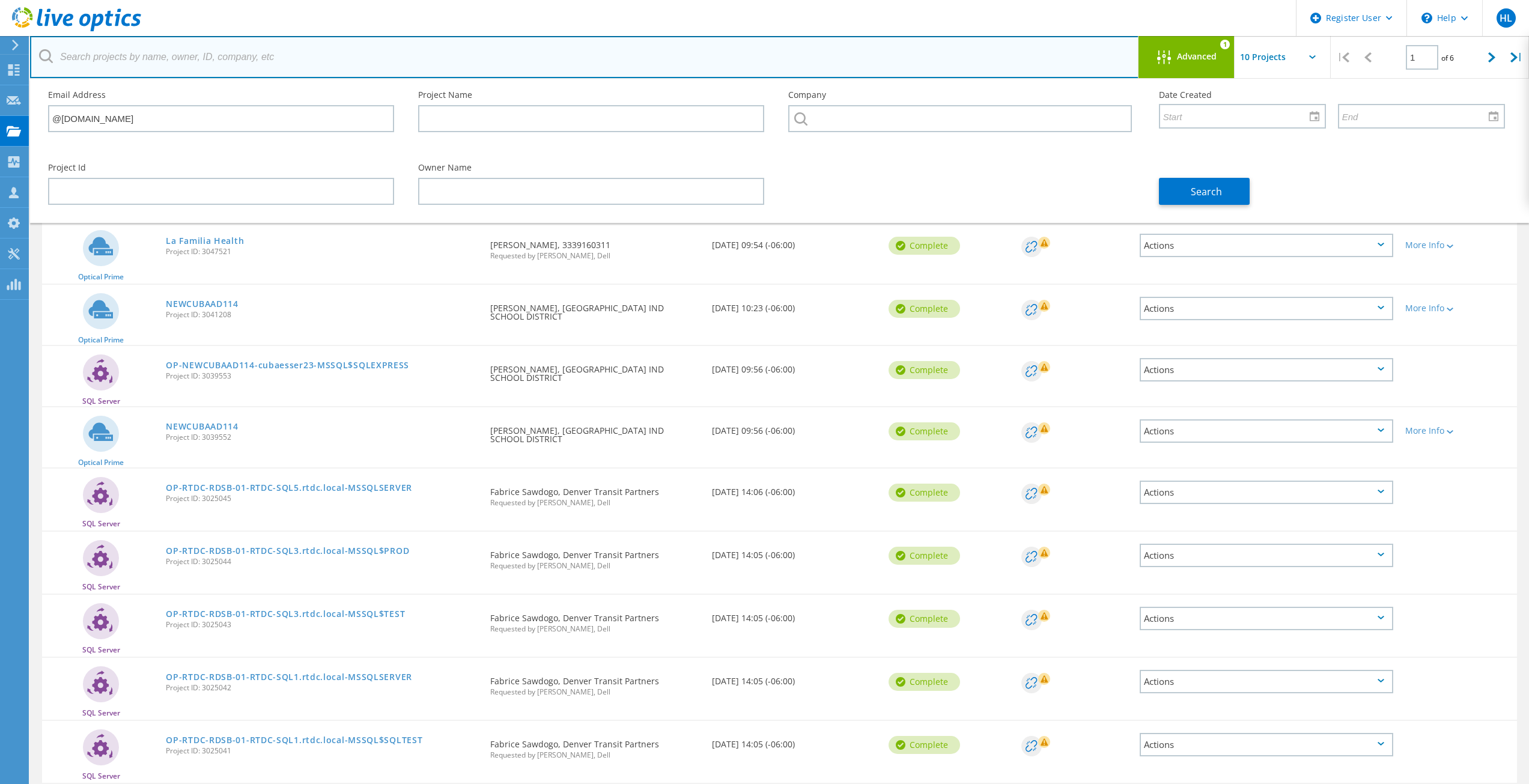
click at [115, 49] on input "text" at bounding box center [584, 57] width 1109 height 42
paste input "[EMAIL_ADDRESS][DOMAIN_NAME]"
drag, startPoint x: 100, startPoint y: 53, endPoint x: 57, endPoint y: 49, distance: 43.2
click at [57, 49] on input "[EMAIL_ADDRESS][DOMAIN_NAME]" at bounding box center [584, 57] width 1109 height 42
type input "@[DOMAIN_NAME]"
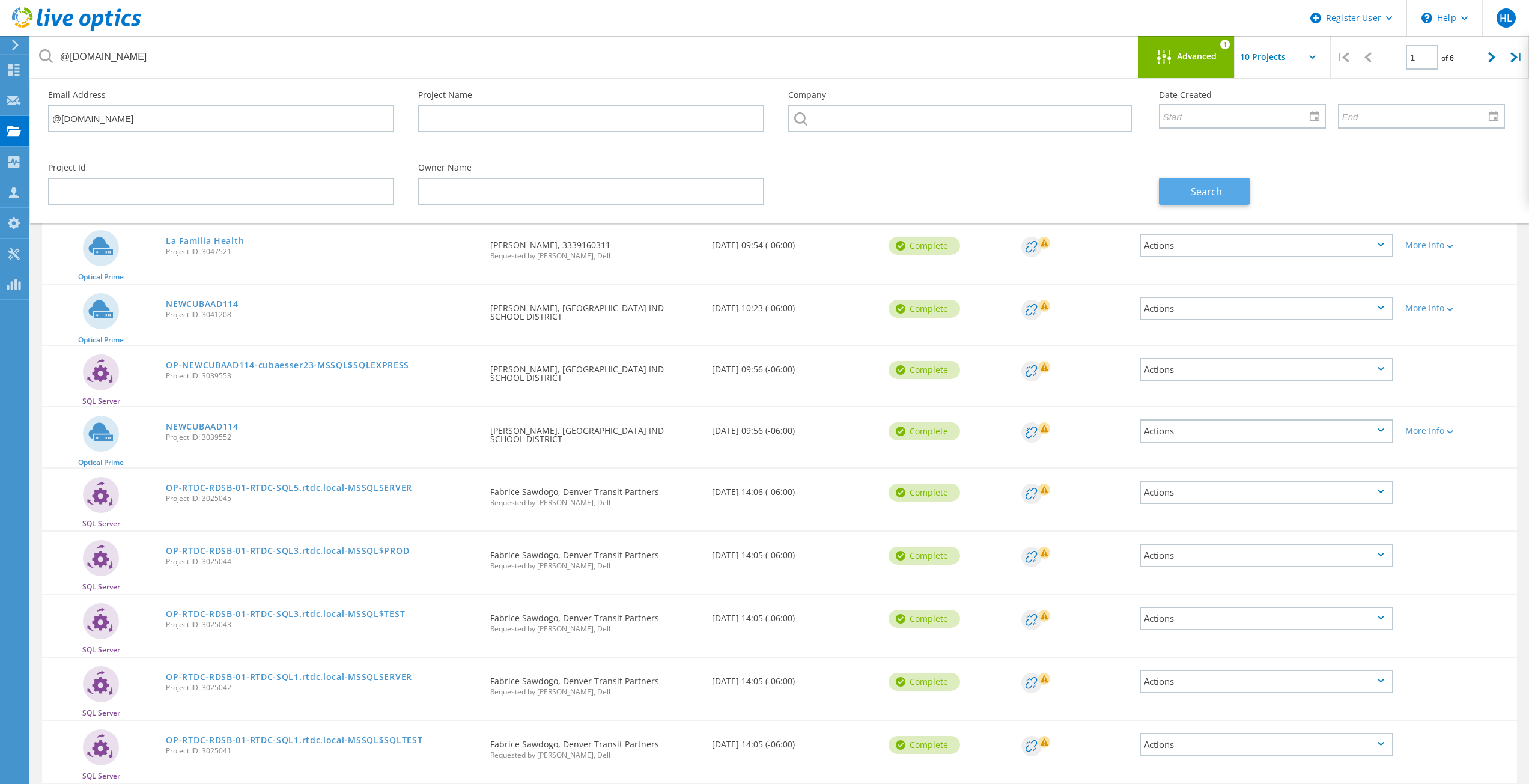
click at [1179, 184] on button "Search" at bounding box center [1204, 191] width 91 height 27
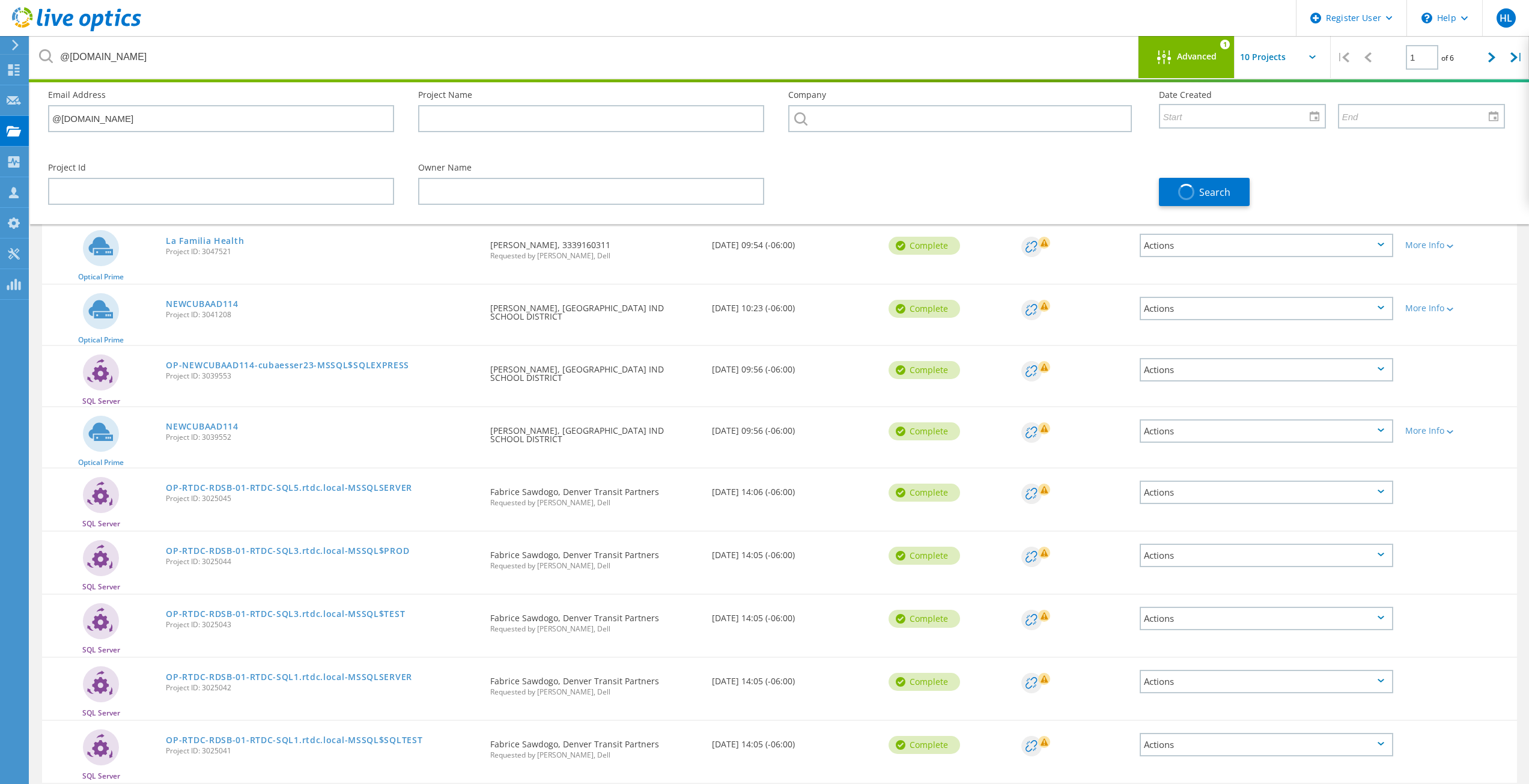
click at [1205, 46] on div "Advanced 1" at bounding box center [1187, 57] width 96 height 42
